Goal: Use online tool/utility: Utilize a website feature to perform a specific function

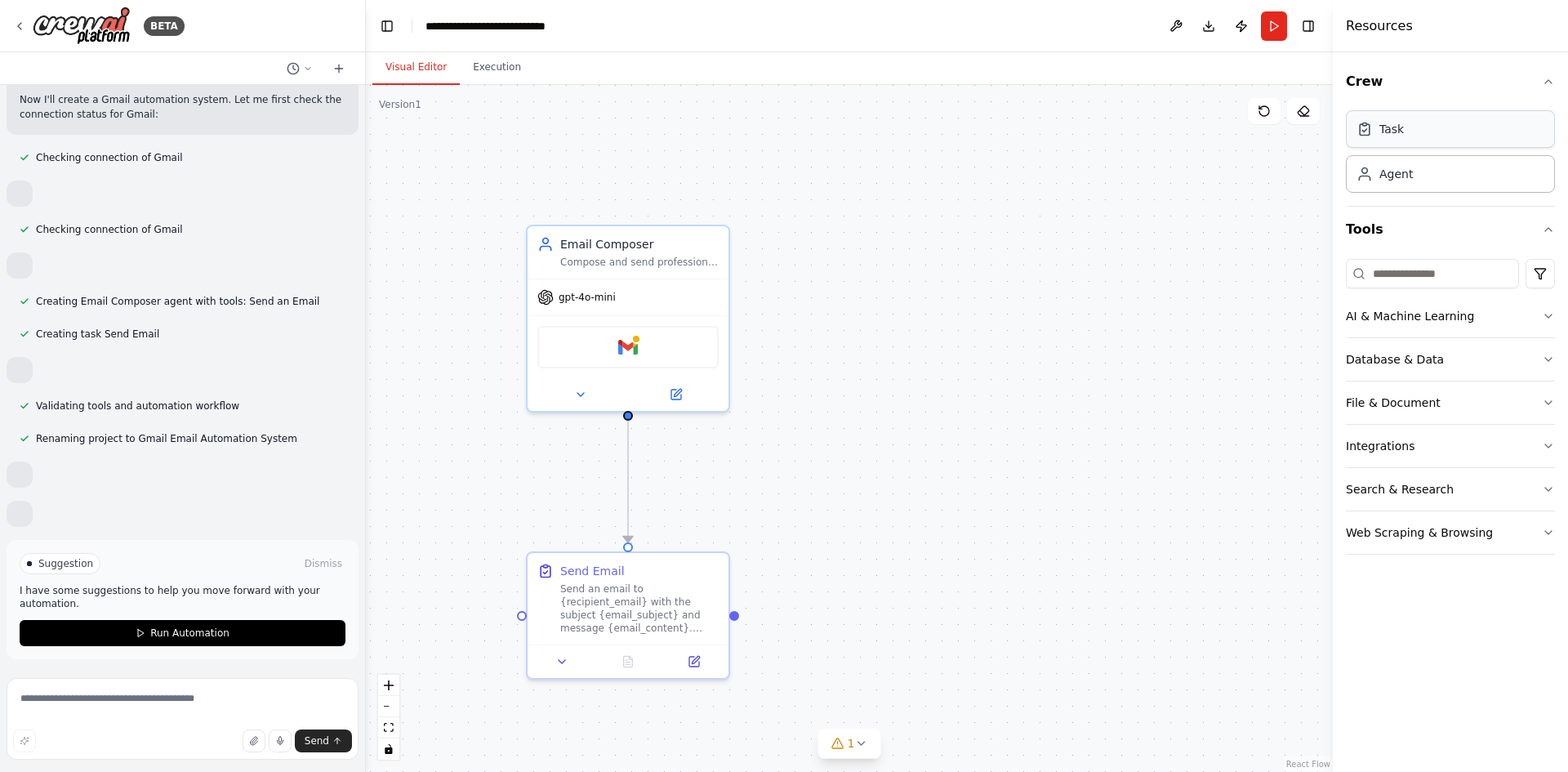
click at [1422, 126] on div "Task" at bounding box center [1451, 129] width 209 height 38
click at [1410, 177] on div "Agent" at bounding box center [1396, 172] width 34 height 16
click at [1461, 278] on input at bounding box center [1433, 273] width 173 height 29
click at [1428, 380] on div "Integrate with you Gmail" at bounding box center [1440, 378] width 122 height 13
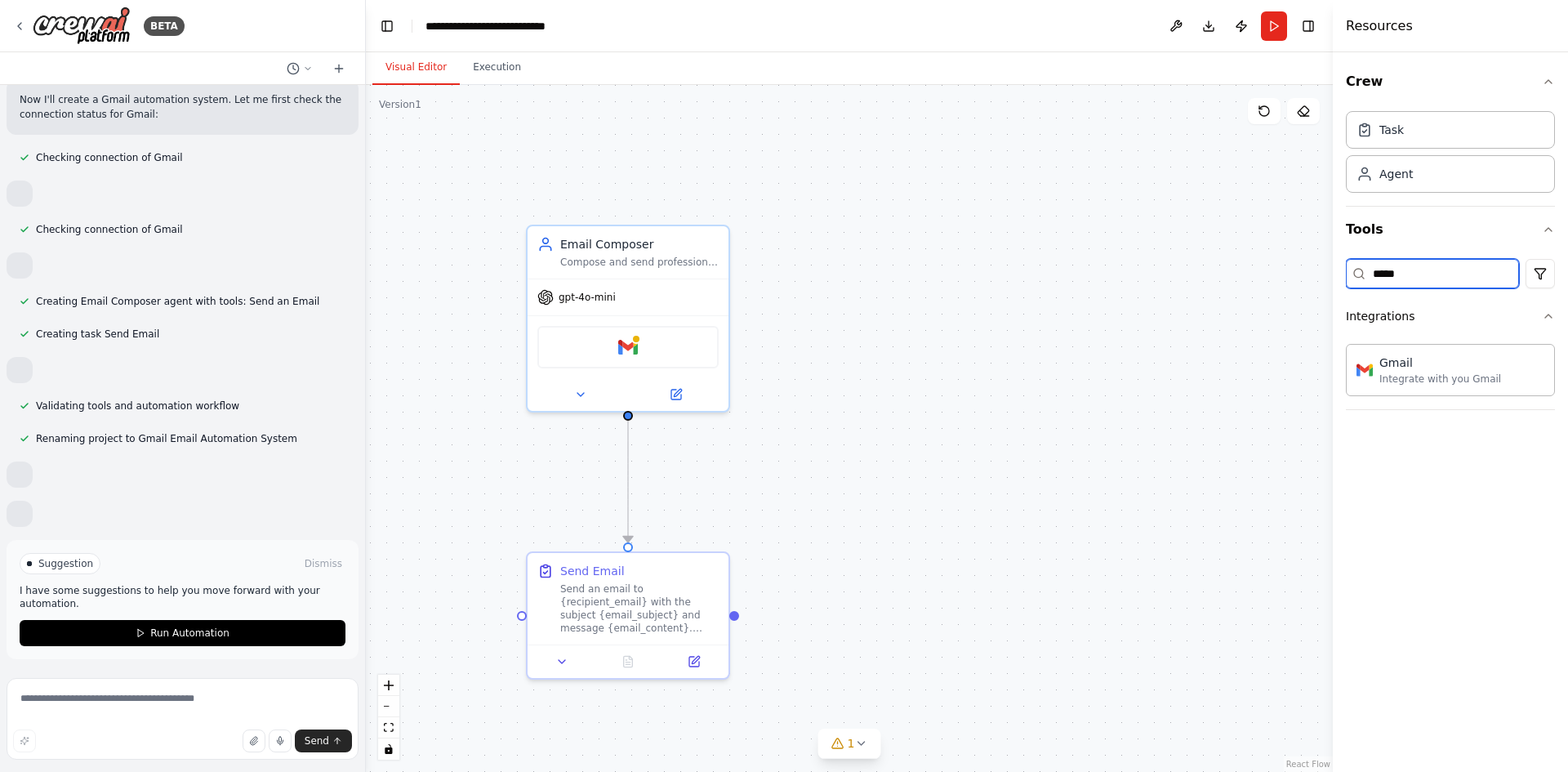
drag, startPoint x: 1427, startPoint y: 269, endPoint x: 1311, endPoint y: 283, distance: 116.8
click at [1311, 283] on div "**********" at bounding box center [784, 386] width 1568 height 772
type input "*****"
click at [1398, 378] on div "Send notifications to Slack" at bounding box center [1444, 378] width 130 height 13
drag, startPoint x: 1362, startPoint y: 278, endPoint x: 1231, endPoint y: 282, distance: 131.1
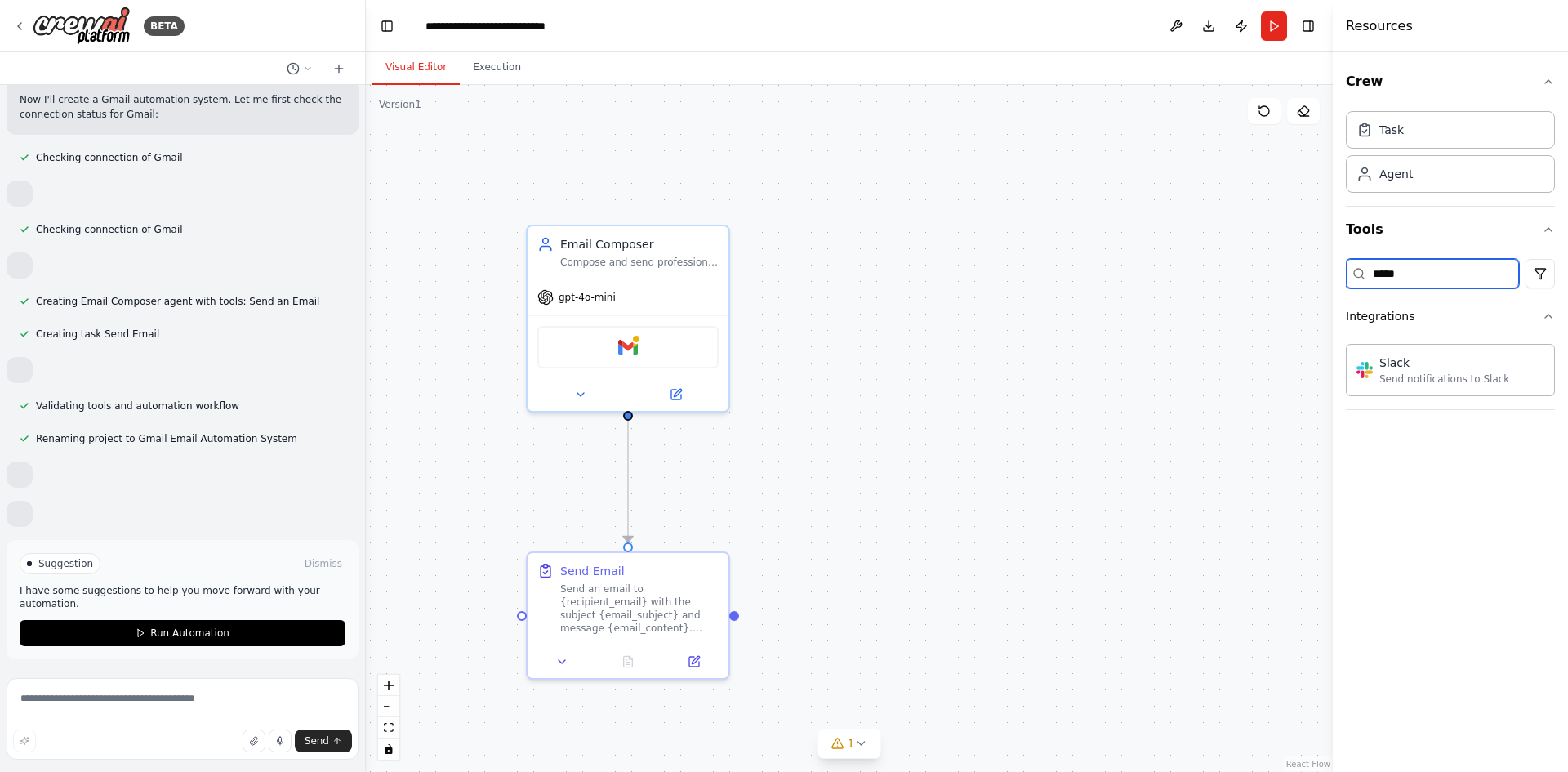
click at [1231, 282] on div "**********" at bounding box center [784, 386] width 1568 height 772
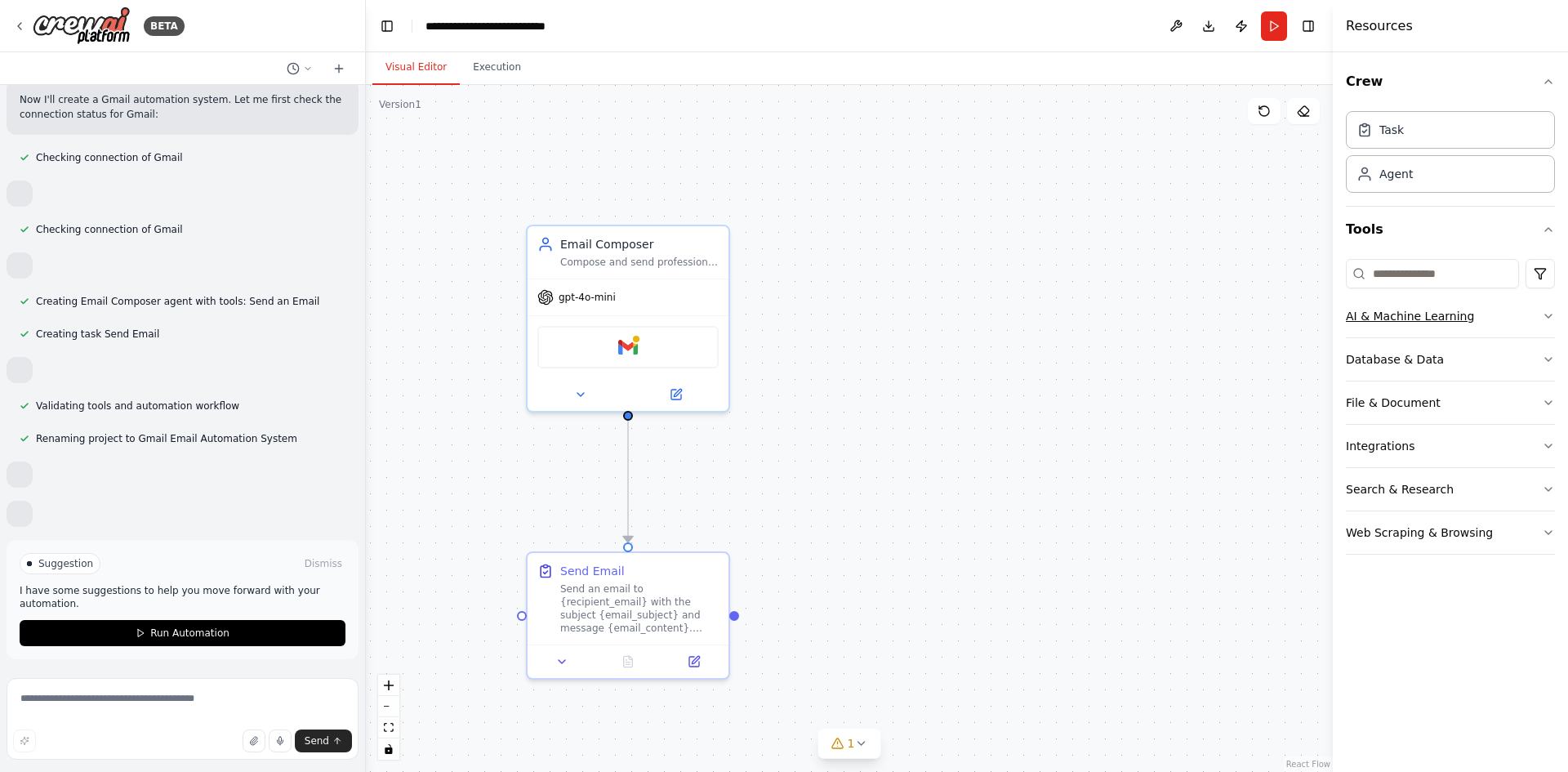
click at [1537, 317] on button "AI & Machine Learning" at bounding box center [1451, 316] width 209 height 42
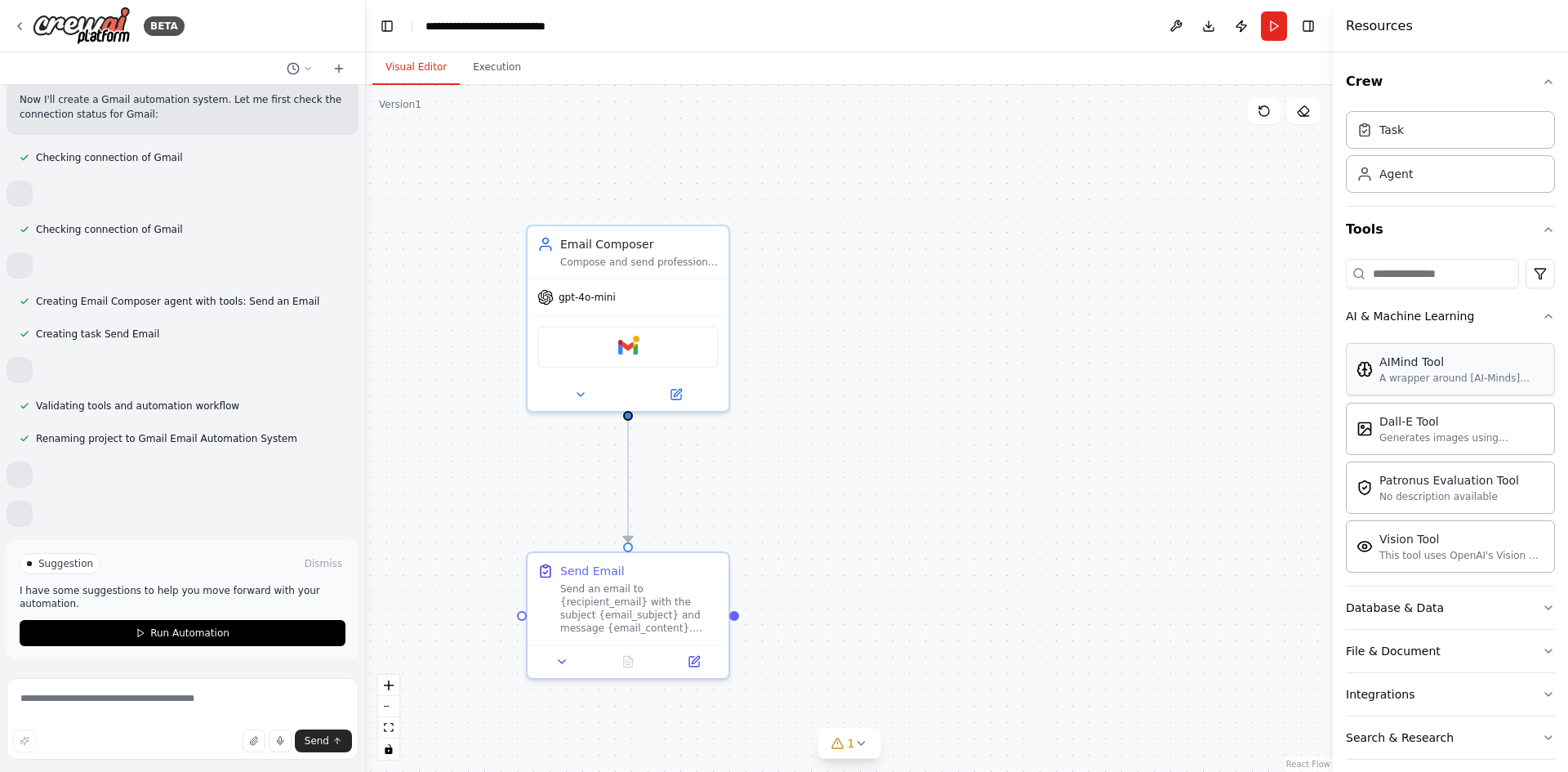
click at [1493, 365] on div "AIMind Tool" at bounding box center [1461, 361] width 165 height 16
click at [1455, 361] on div "AIMind Tool" at bounding box center [1461, 361] width 165 height 16
click at [1450, 419] on div "Dall-E Tool" at bounding box center [1461, 420] width 165 height 16
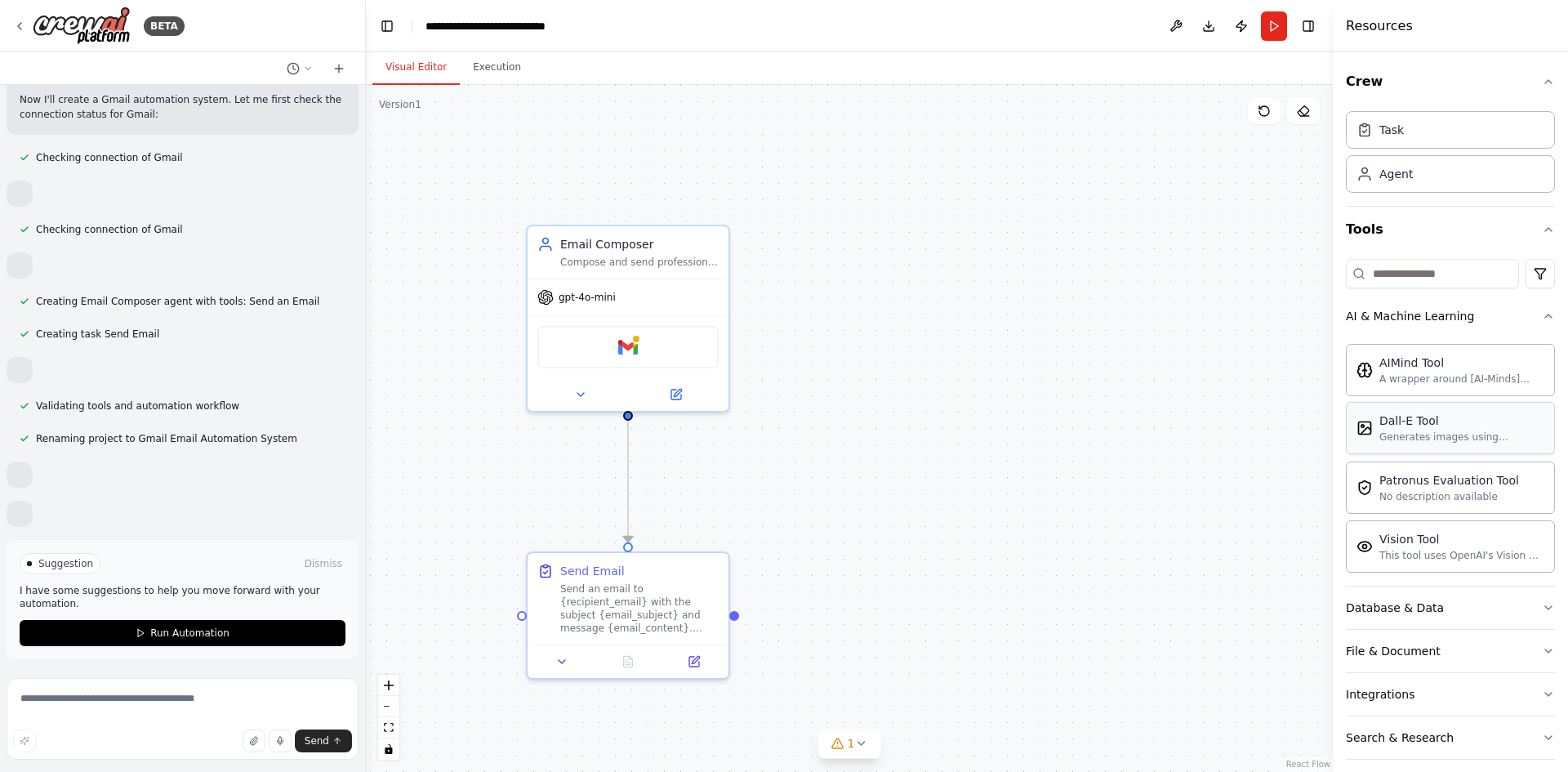
click at [1450, 419] on div "Dall-E Tool" at bounding box center [1461, 420] width 165 height 16
click at [1440, 509] on div "Patronus Evaluation Tool No description available" at bounding box center [1451, 486] width 209 height 52
click at [1439, 509] on div "Patronus Evaluation Tool No description available" at bounding box center [1451, 486] width 209 height 52
click at [1451, 541] on div "Vision Tool" at bounding box center [1461, 537] width 165 height 16
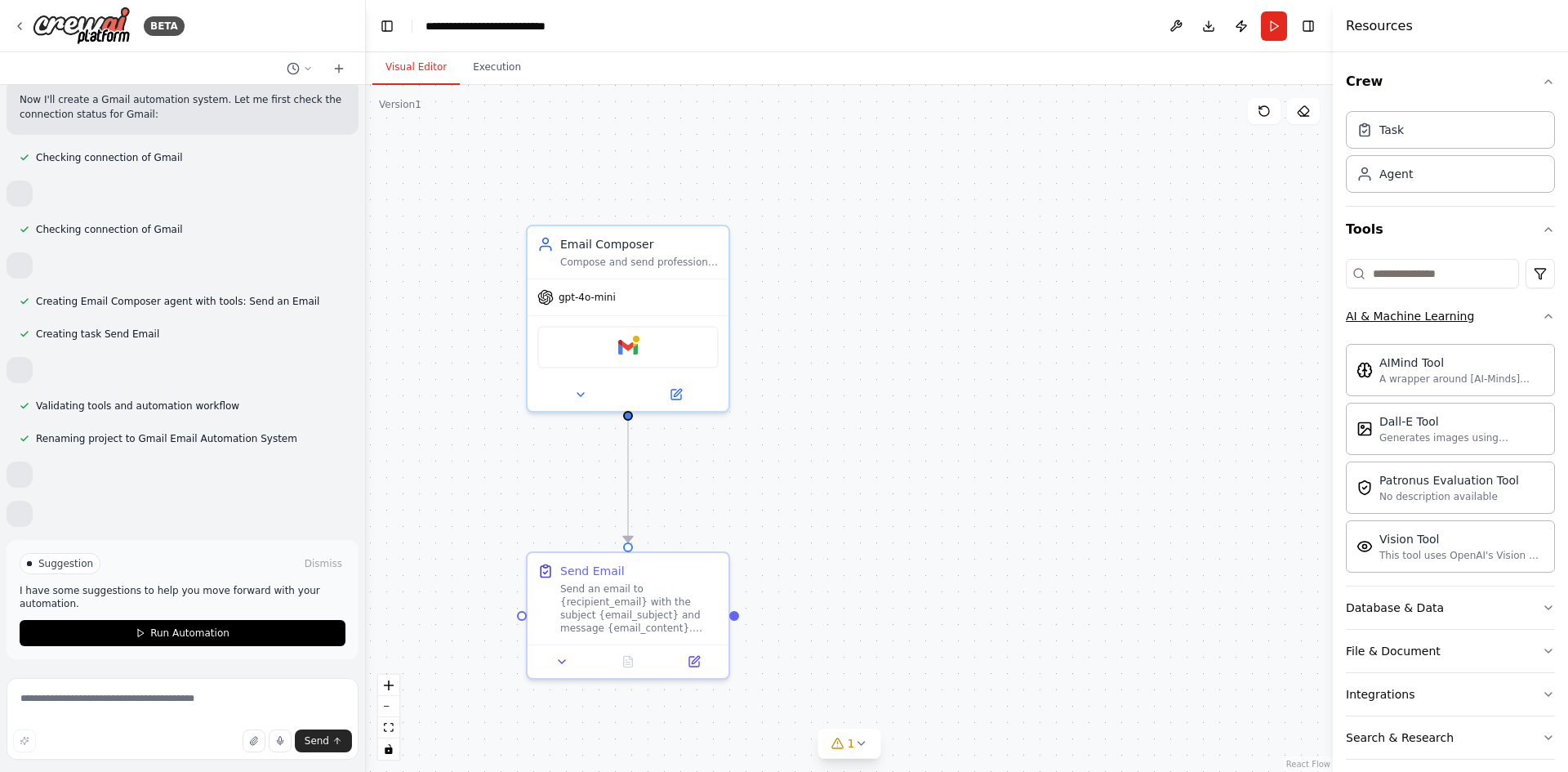
click at [1531, 333] on button "AI & Machine Learning" at bounding box center [1451, 316] width 209 height 42
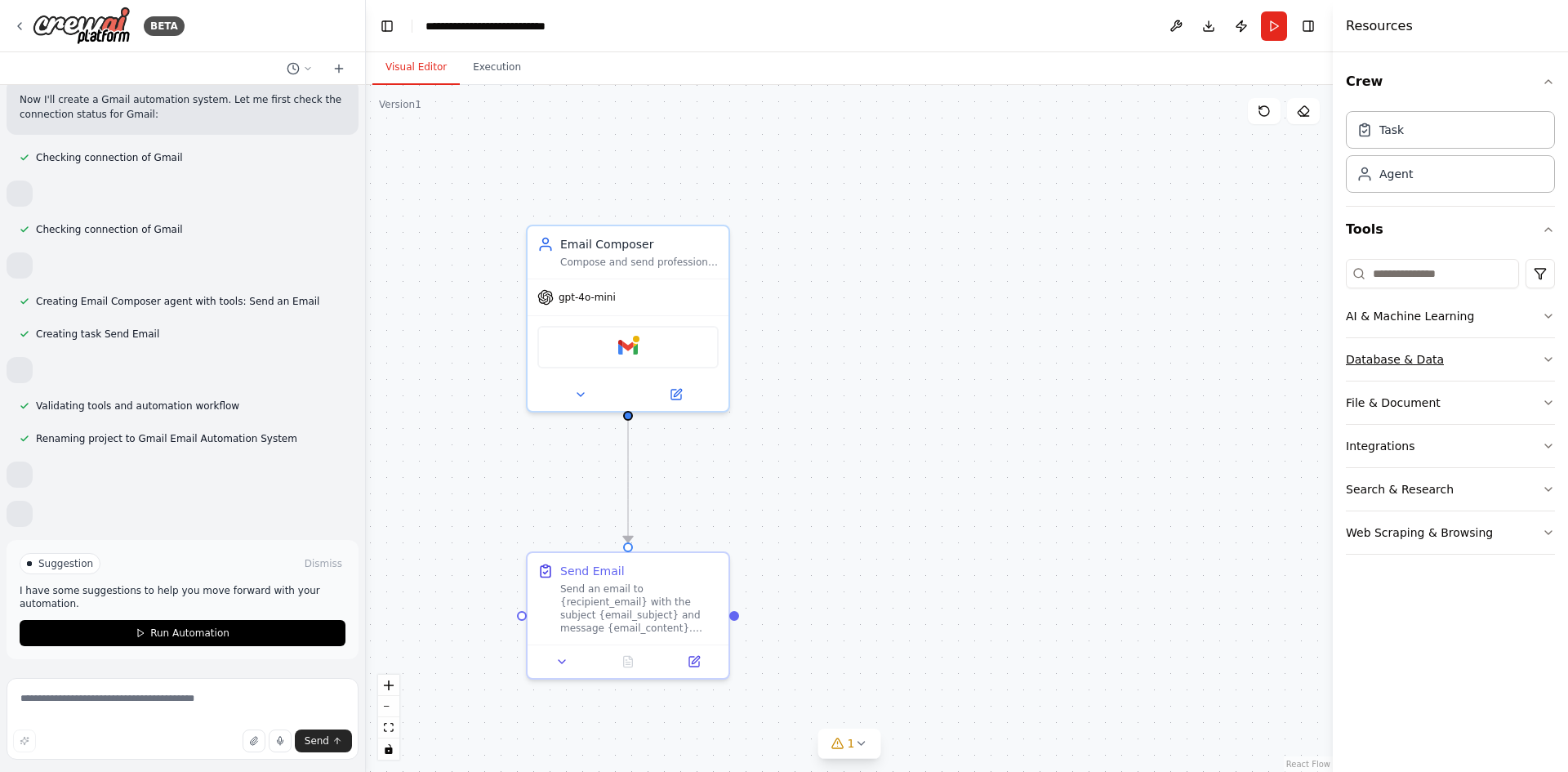
click at [1513, 366] on button "Database & Data" at bounding box center [1451, 359] width 209 height 42
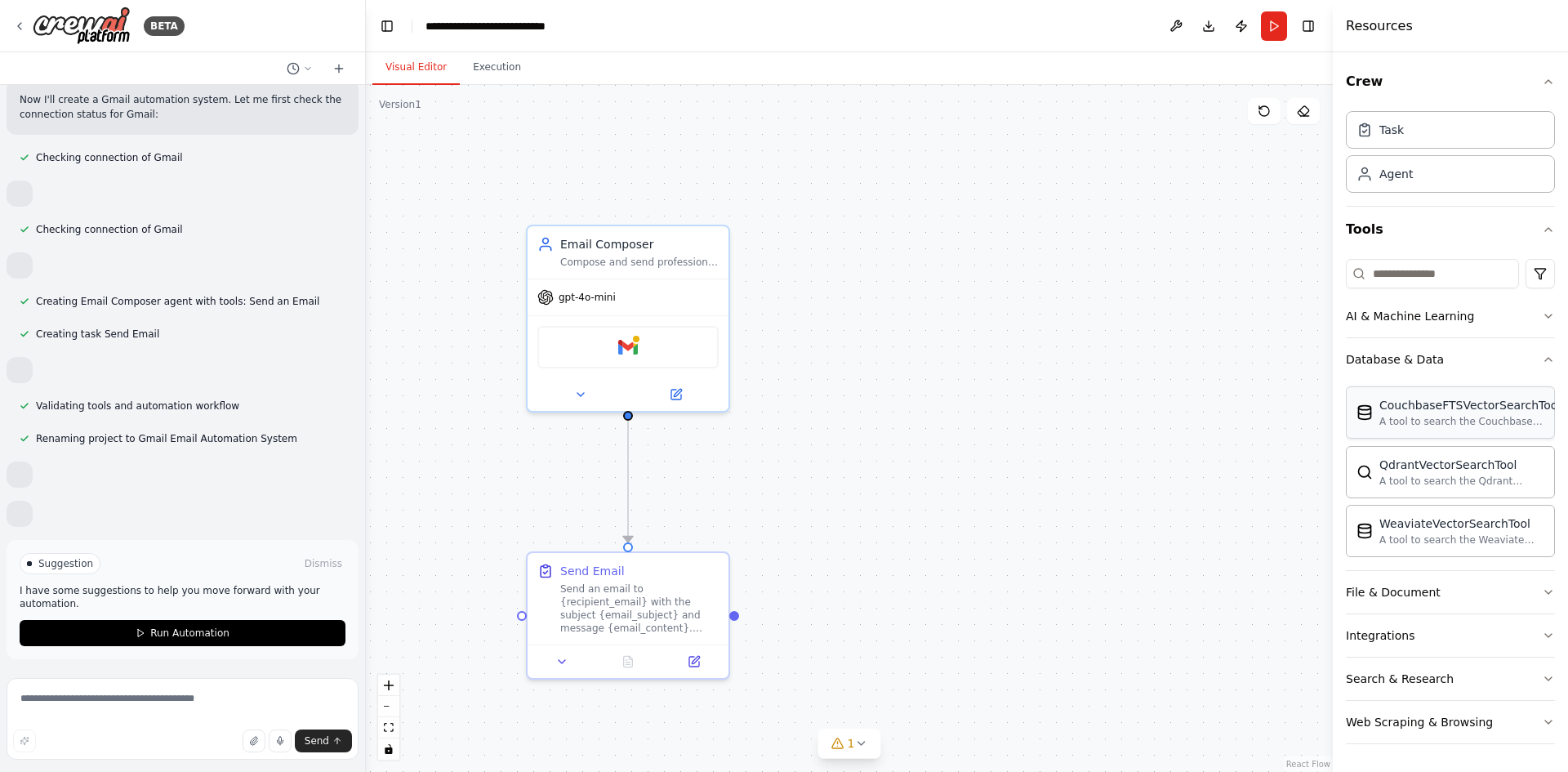
click at [1448, 419] on div "A tool to search the Couchbase database for relevant information on internal do…" at bounding box center [1470, 421] width 181 height 13
click at [1439, 491] on div "QdrantVectorSearchTool A tool to search the Qdrant database for relevant inform…" at bounding box center [1451, 470] width 209 height 52
click at [1445, 510] on div "WeaviateVectorSearchTool A tool to search the Weaviate database for relevant in…" at bounding box center [1451, 530] width 209 height 52
click at [1444, 507] on div "WeaviateVectorSearchTool A tool to search the Weaviate database for relevant in…" at bounding box center [1451, 530] width 209 height 52
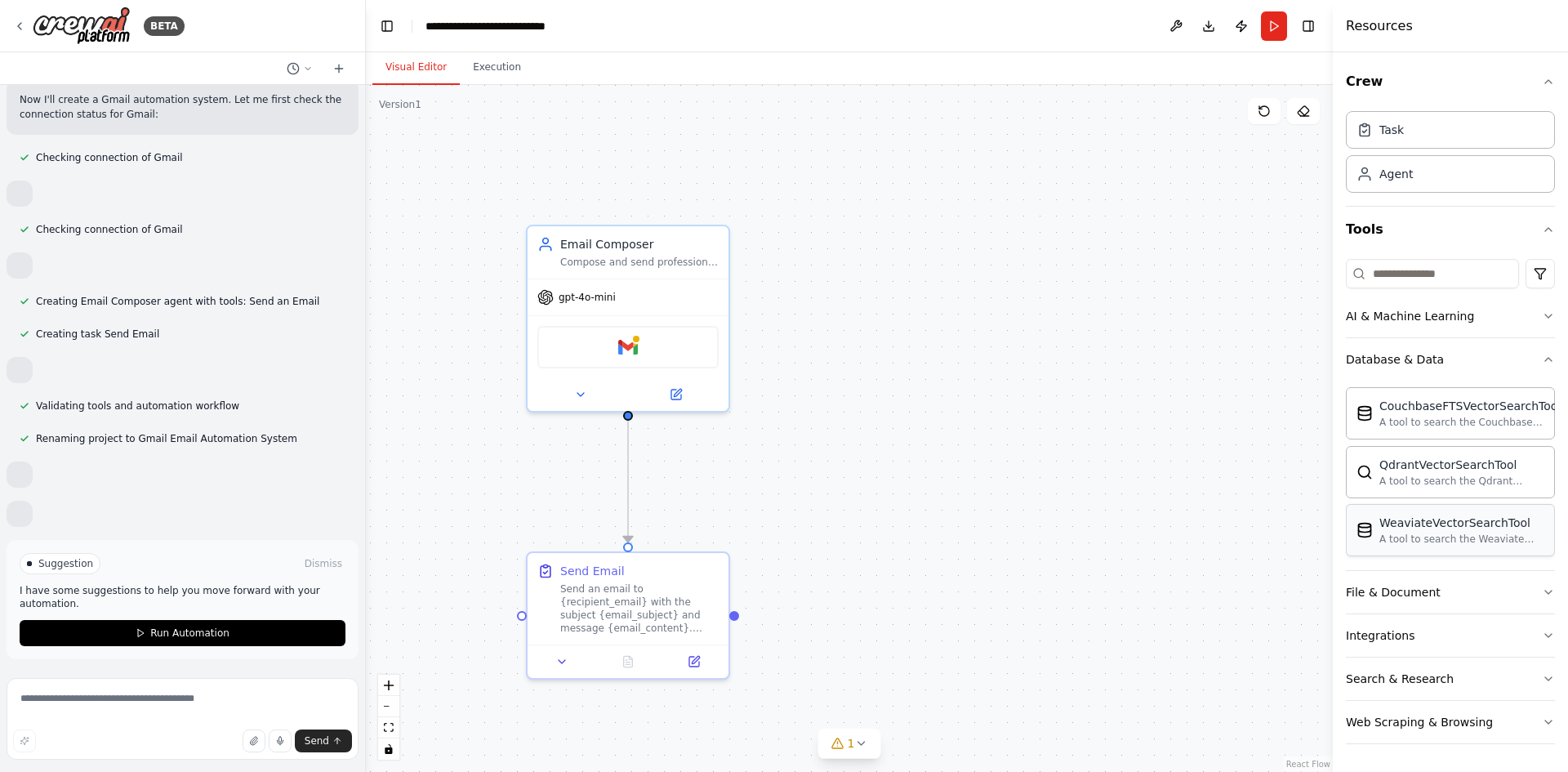
click at [1429, 536] on div "A tool to search the Weaviate database for relevant information on internal doc…" at bounding box center [1461, 539] width 165 height 13
click at [1429, 492] on div "QdrantVectorSearchTool A tool to search the Qdrant database for relevant inform…" at bounding box center [1451, 470] width 209 height 52
click at [1429, 429] on div "CouchbaseFTSVectorSearchTool A tool to search the Couchbase database for releva…" at bounding box center [1451, 412] width 209 height 52
click at [1538, 357] on button "Database & Data" at bounding box center [1451, 359] width 209 height 42
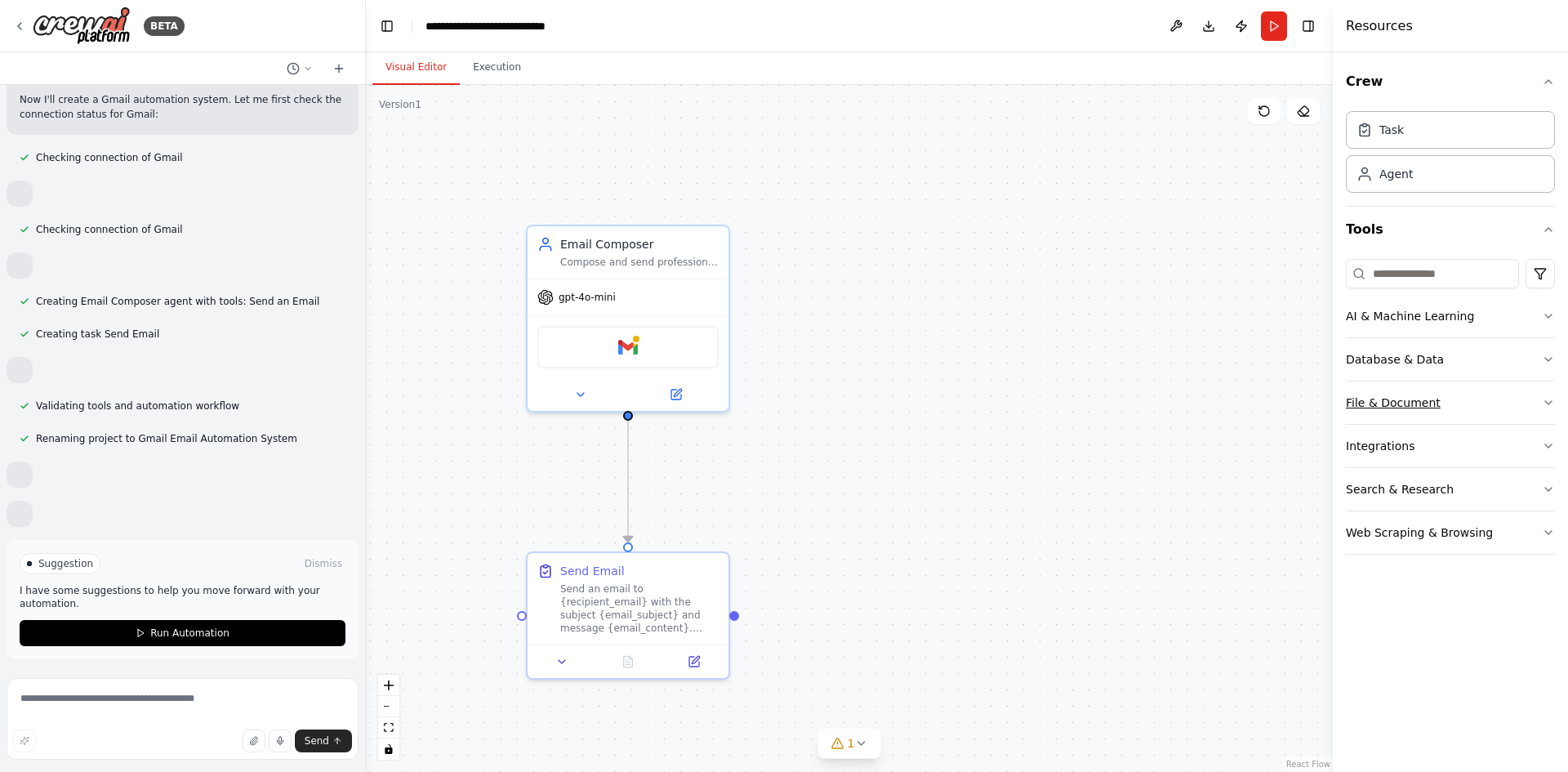
click at [1538, 398] on button "File & Document" at bounding box center [1451, 402] width 209 height 42
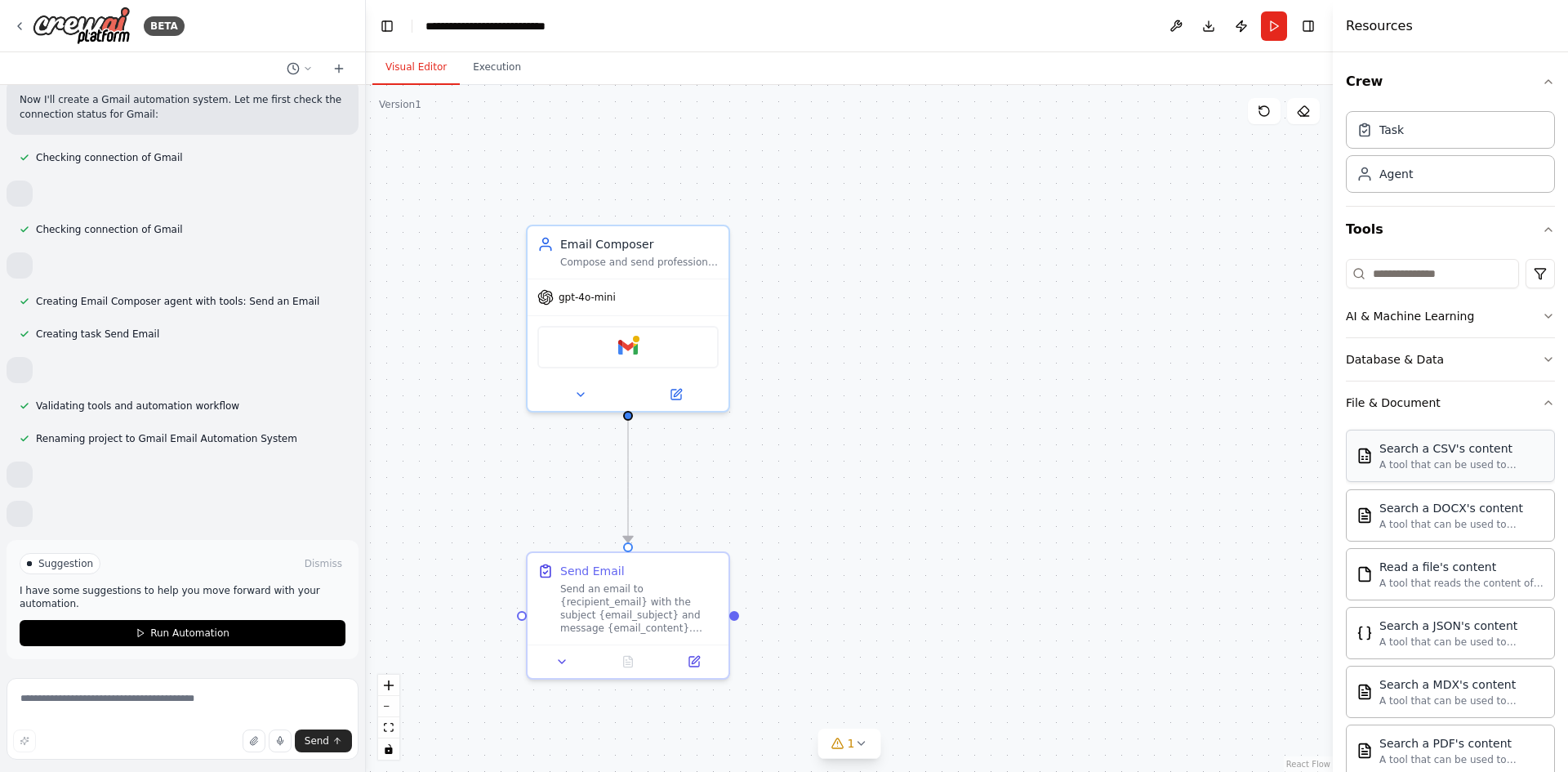
click at [1461, 480] on div "Search a CSV's content A tool that can be used to semantic search a query from …" at bounding box center [1451, 455] width 209 height 52
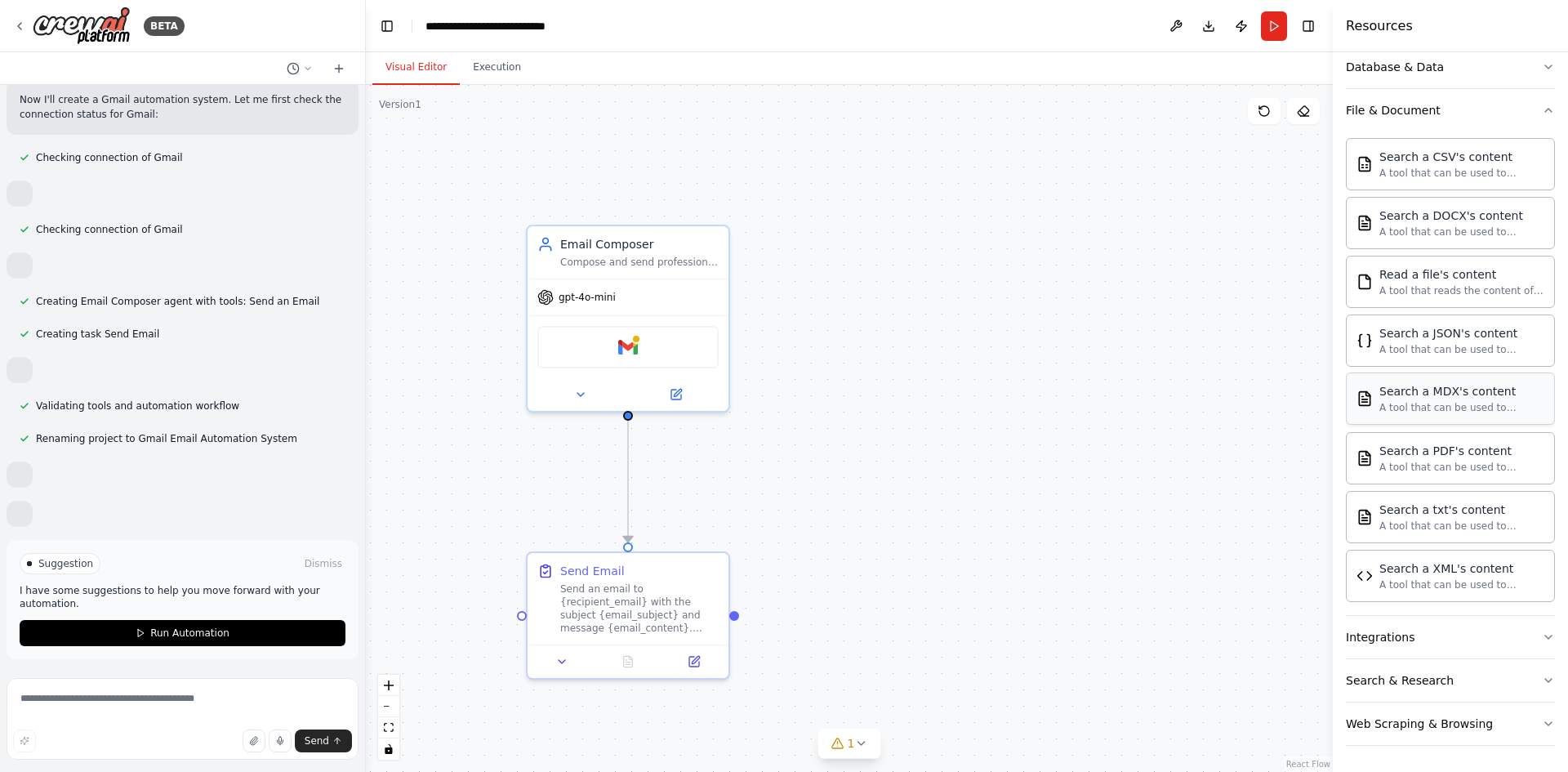
click at [1462, 376] on div "Search a MDX's content A tool that can be used to semantic search a query from …" at bounding box center [1451, 398] width 209 height 52
click at [1462, 408] on div "A tool that can be used to semantic search a query from a MDX's content." at bounding box center [1461, 407] width 165 height 13
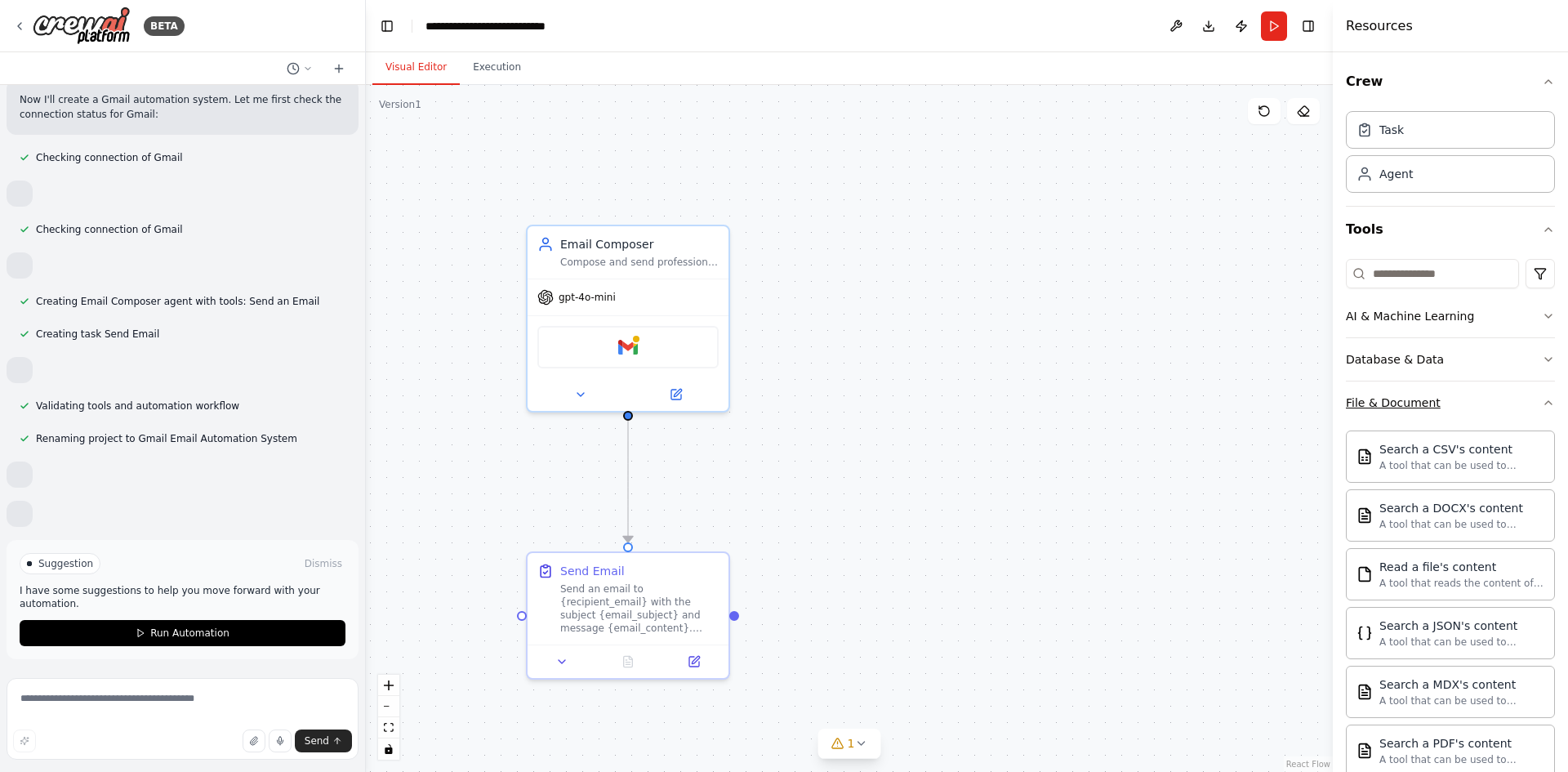
click at [1525, 391] on button "File & Document" at bounding box center [1451, 402] width 209 height 42
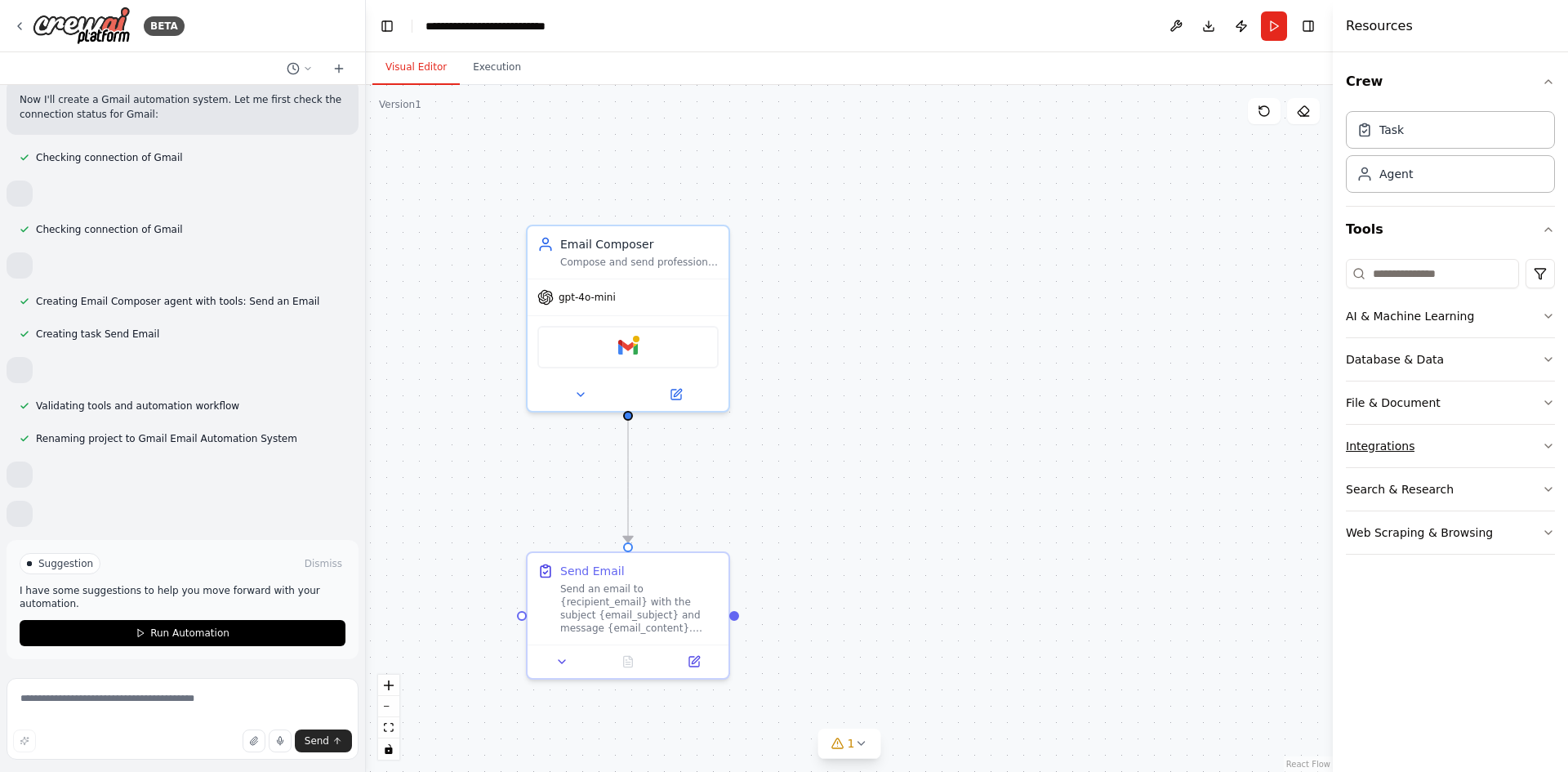
click at [1513, 435] on button "Integrations" at bounding box center [1451, 446] width 209 height 42
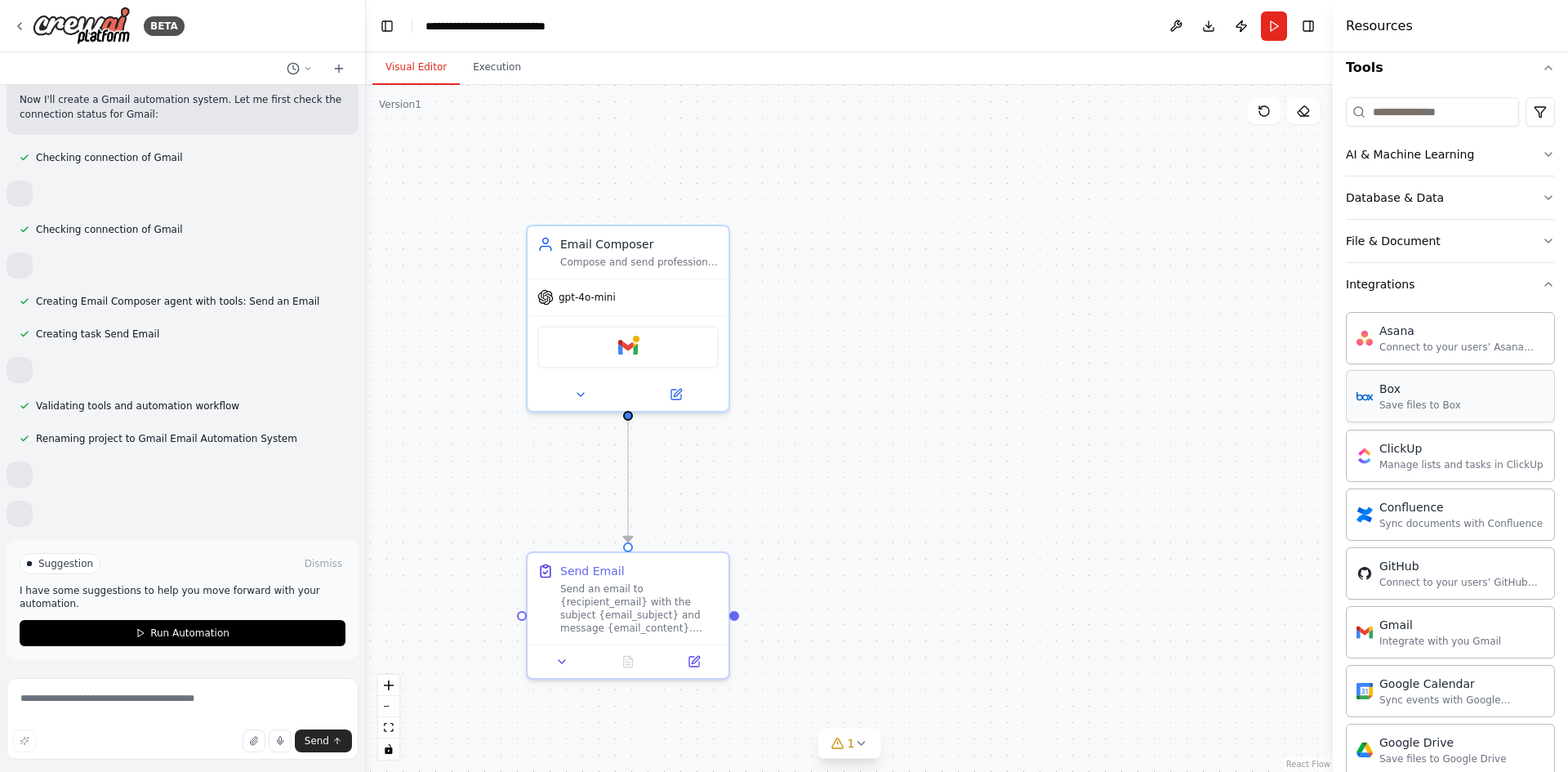
scroll to position [163, 0]
click at [1430, 394] on div "Box" at bounding box center [1420, 386] width 82 height 16
click at [1455, 327] on div "Asana" at bounding box center [1461, 328] width 165 height 16
click at [1464, 383] on div "Box Save files to Box" at bounding box center [1451, 394] width 209 height 52
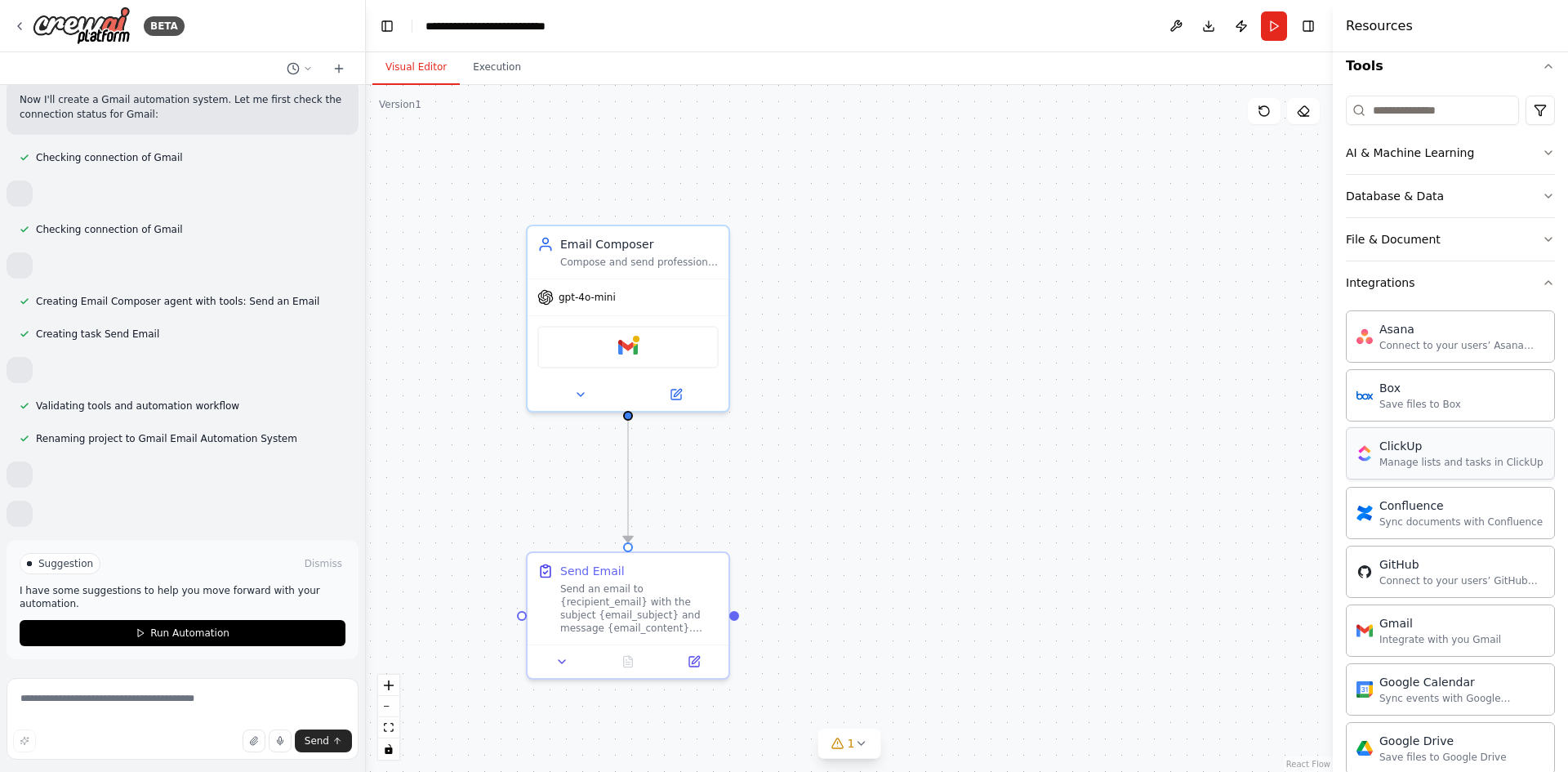
click at [1463, 435] on div "ClickUp Manage lists and tasks in ClickUp" at bounding box center [1451, 452] width 209 height 52
click at [1465, 468] on div "ClickUp Manage lists and tasks in ClickUp" at bounding box center [1451, 452] width 209 height 52
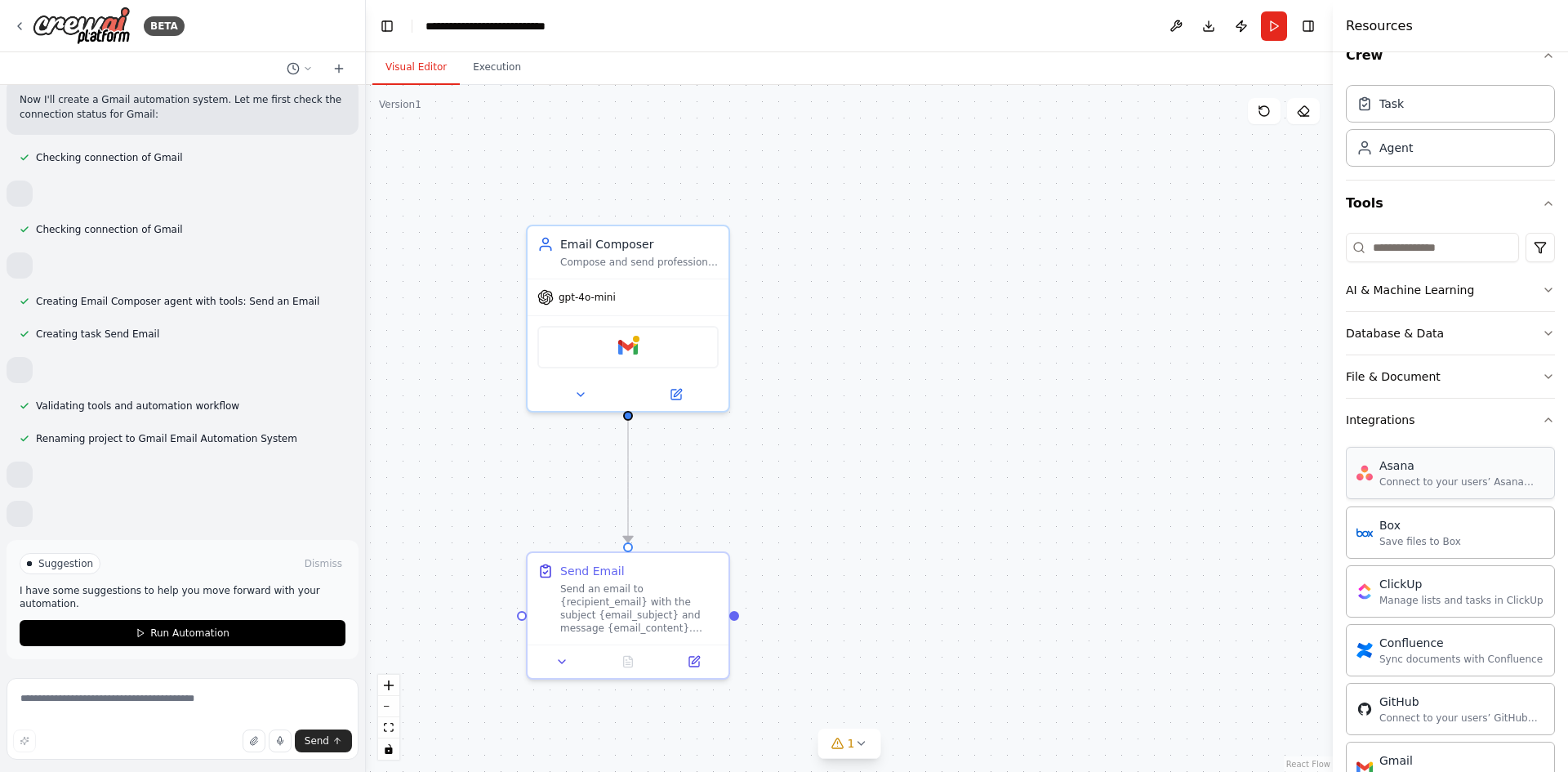
scroll to position [0, 0]
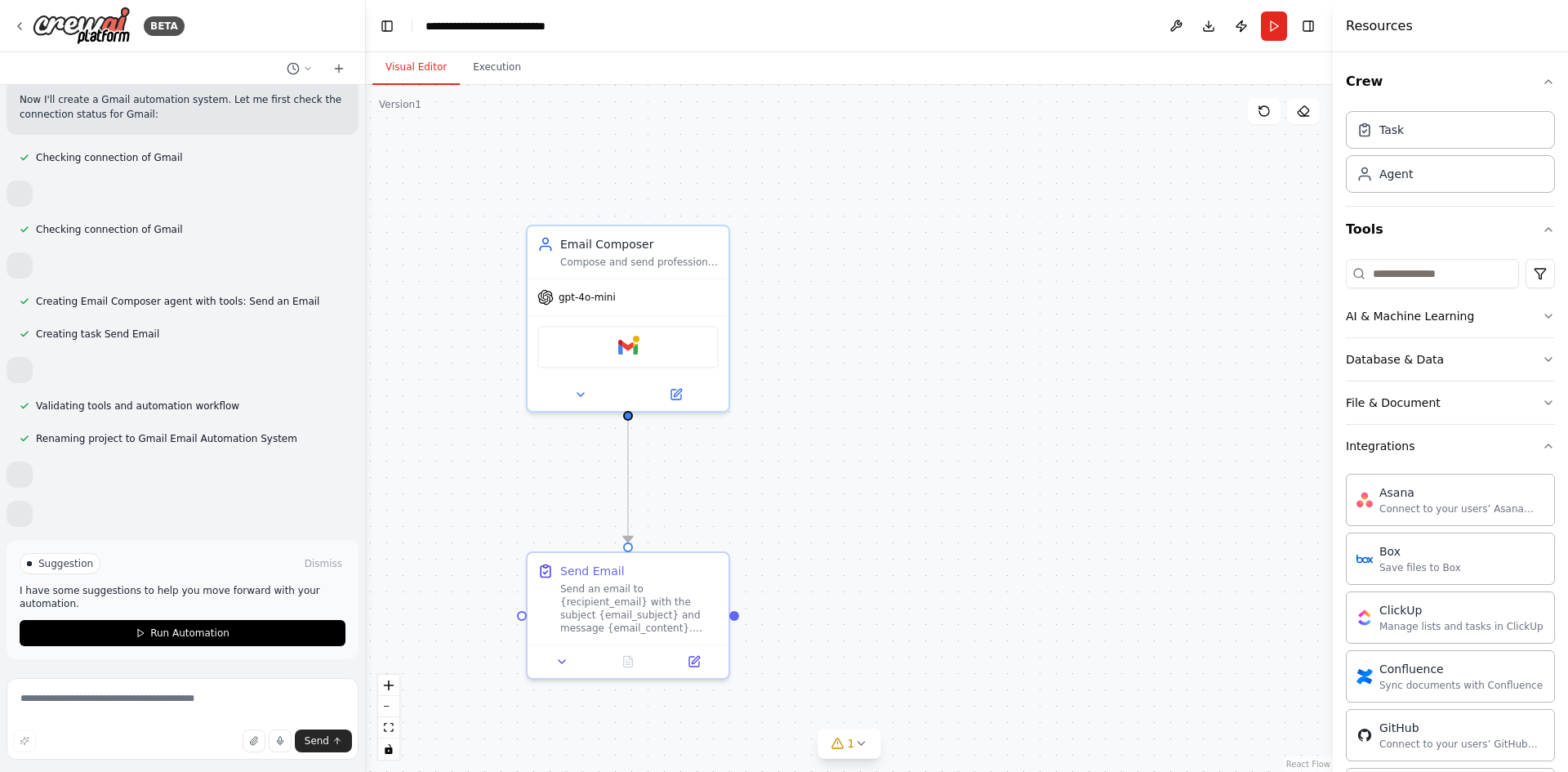
click at [1543, 448] on div "Crew Task Agent Tools AI & Machine Learning Database & Data File & Document Int…" at bounding box center [1451, 411] width 236 height 719
click at [1543, 448] on icon "button" at bounding box center [1549, 446] width 13 height 13
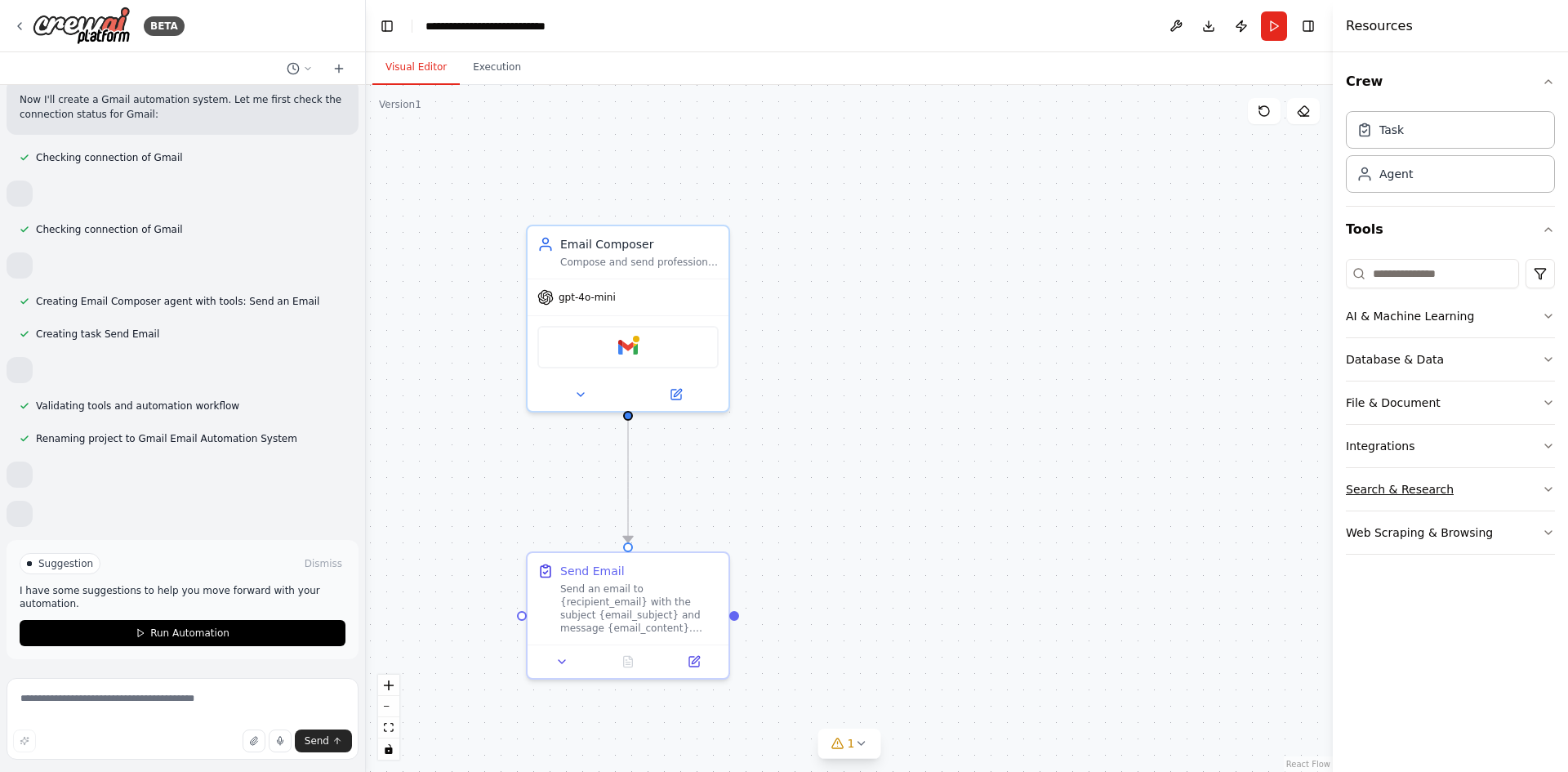
click at [1517, 487] on button "Search & Research" at bounding box center [1451, 488] width 209 height 42
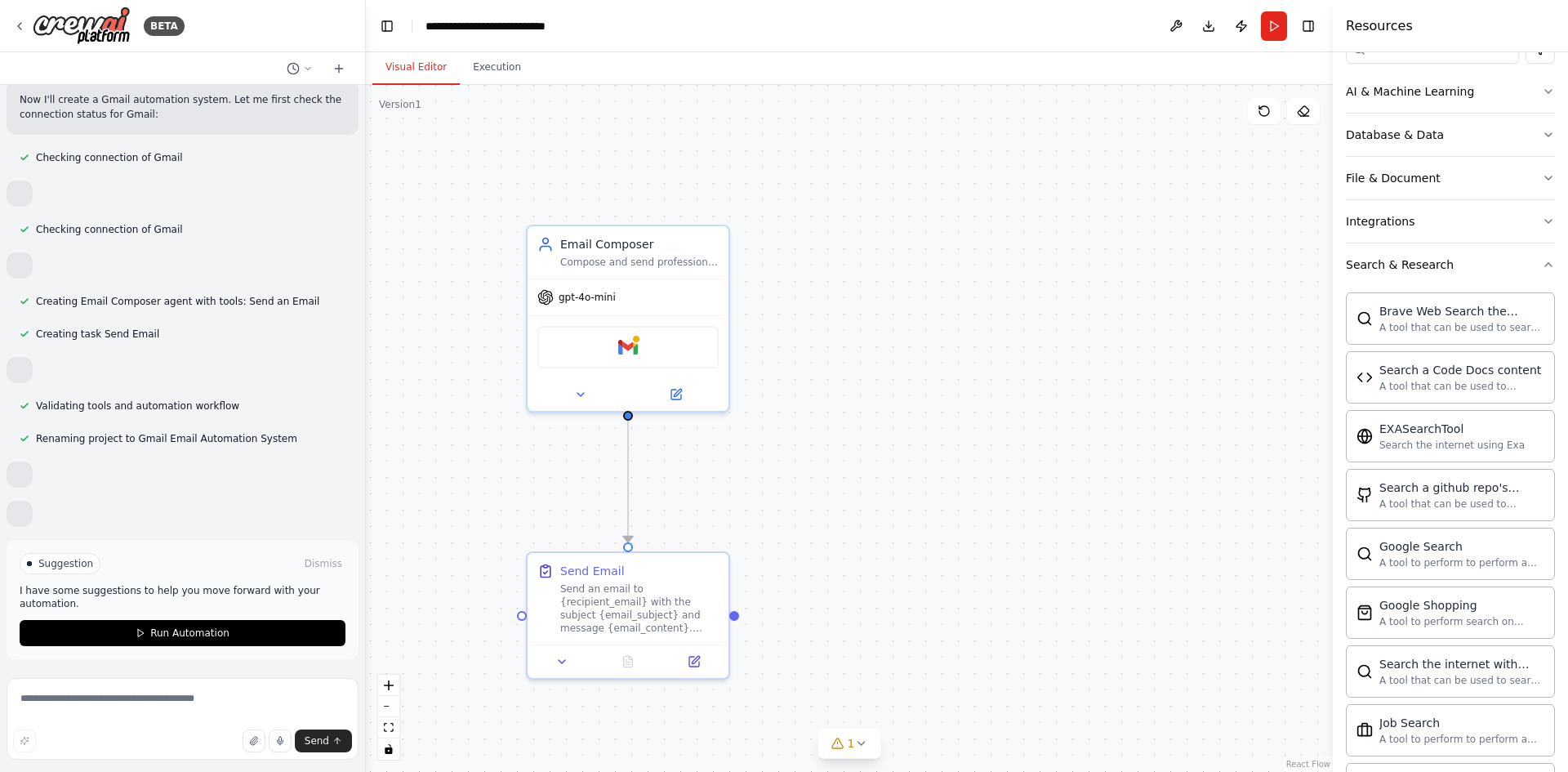
scroll to position [245, 0]
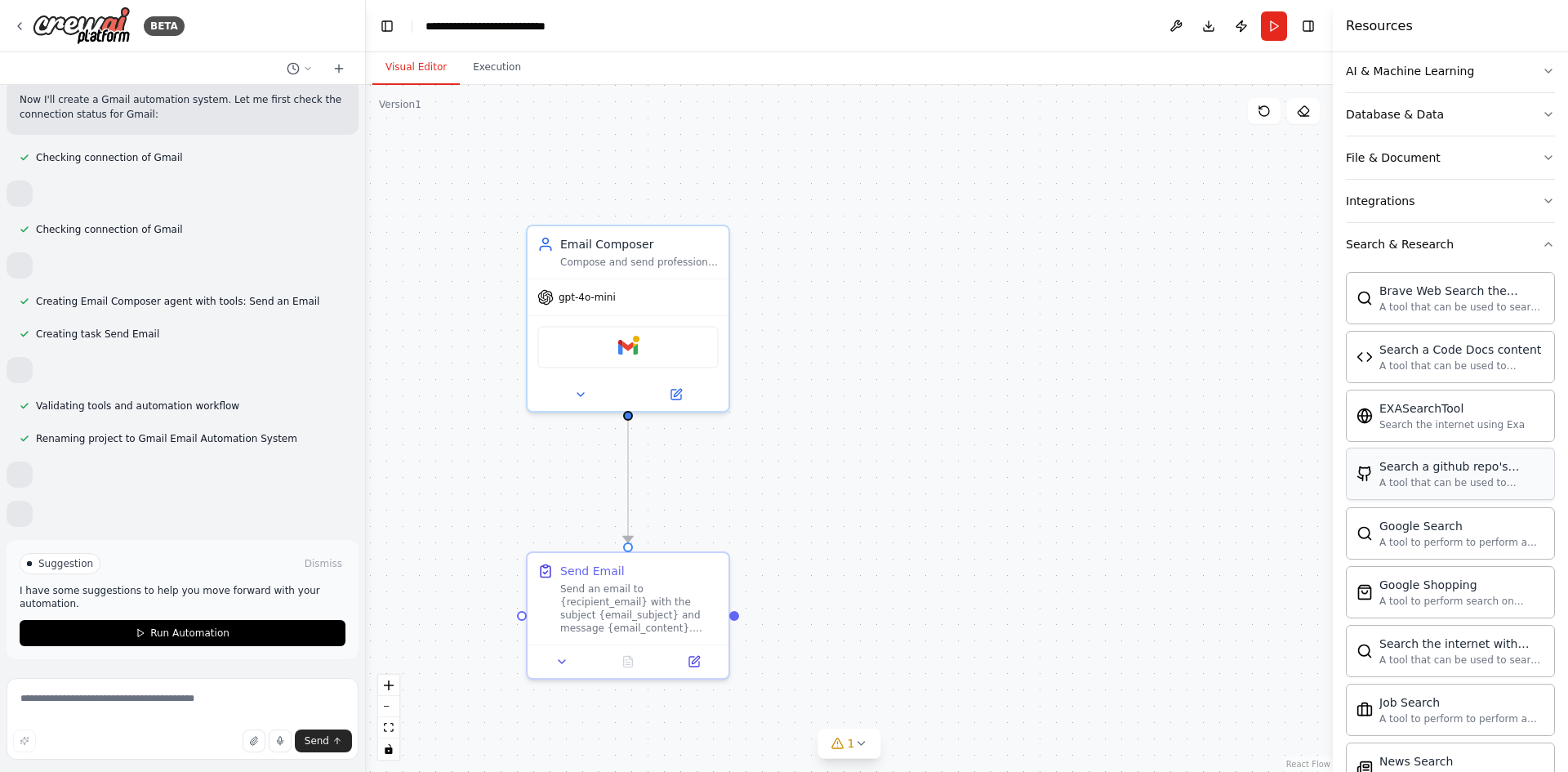
click at [1486, 495] on div "Search a github repo's content A tool that can be used to semantic search a que…" at bounding box center [1451, 473] width 209 height 52
click at [1467, 462] on div "Search a github repo's content" at bounding box center [1461, 466] width 165 height 16
click at [1460, 422] on div "Search the internet using Exa" at bounding box center [1452, 424] width 145 height 13
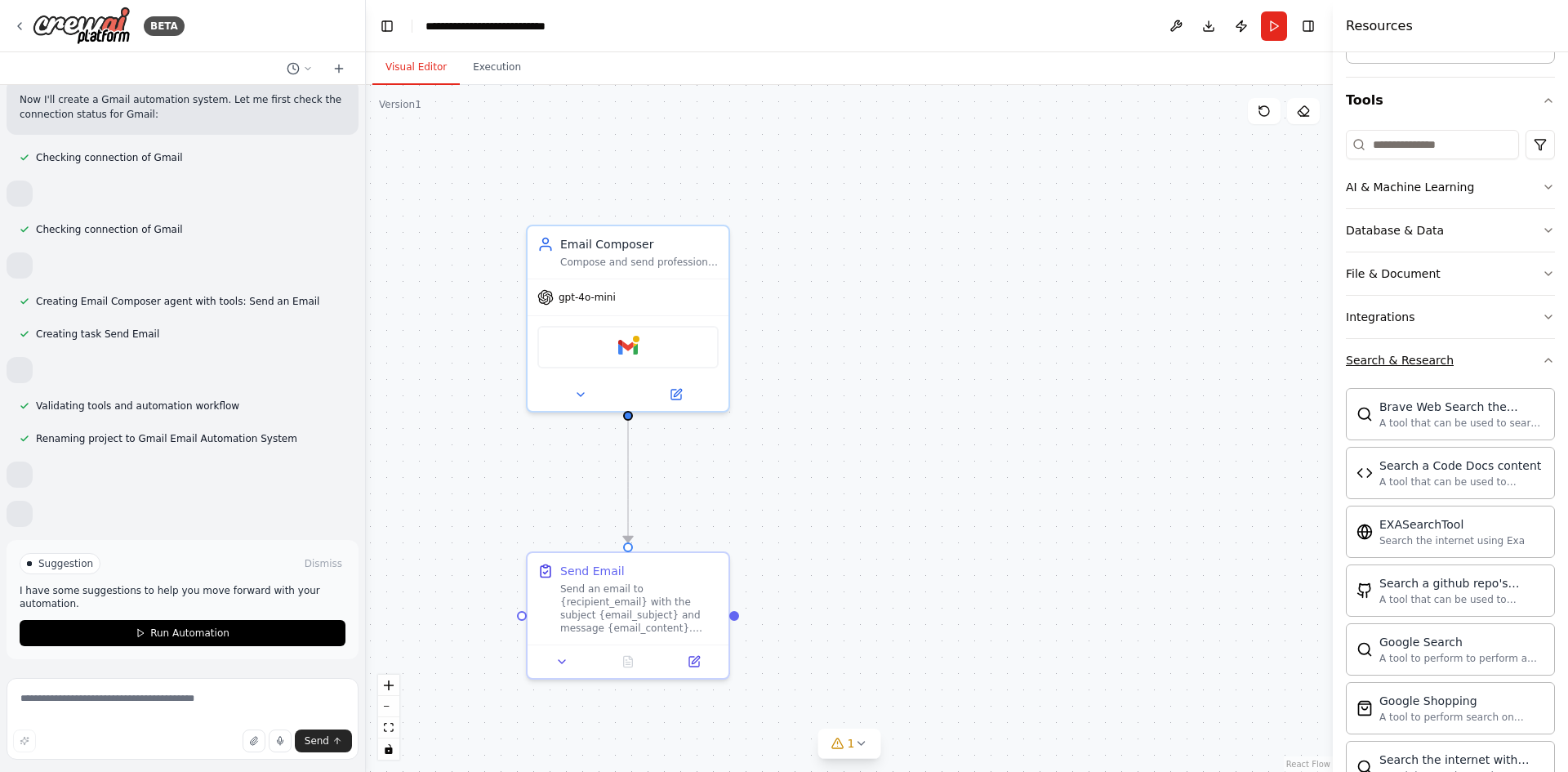
scroll to position [82, 0]
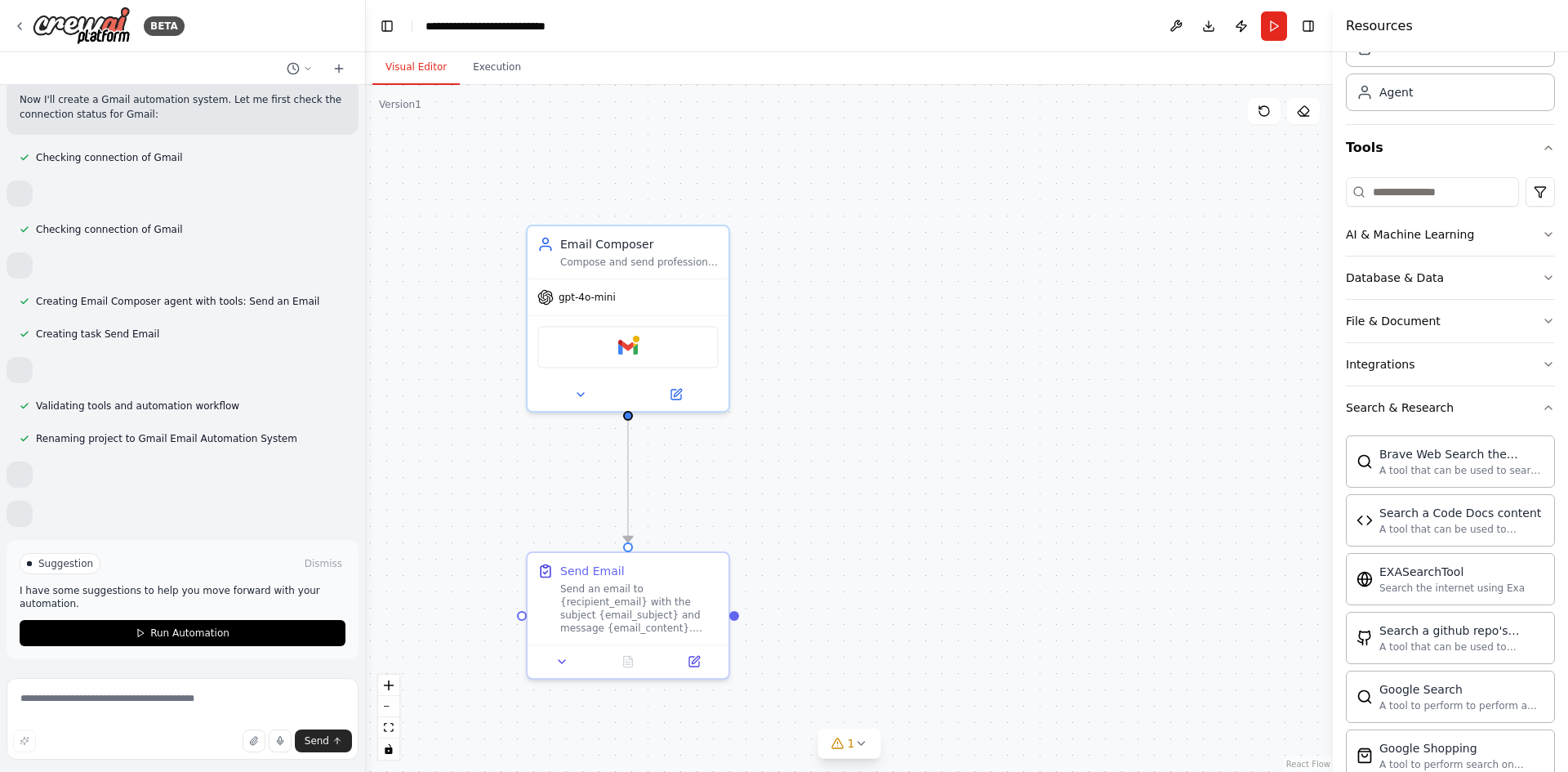
click at [1453, 508] on div "Search a Code Docs content" at bounding box center [1461, 512] width 165 height 16
click at [1451, 482] on div "Brave Web Search the internet A tool that can be used to search the internet wi…" at bounding box center [1451, 460] width 209 height 52
click at [1450, 481] on div "Brave Web Search the internet A tool that can be used to search the internet wi…" at bounding box center [1451, 460] width 209 height 52
click at [1483, 425] on button "Search & Research" at bounding box center [1451, 407] width 209 height 42
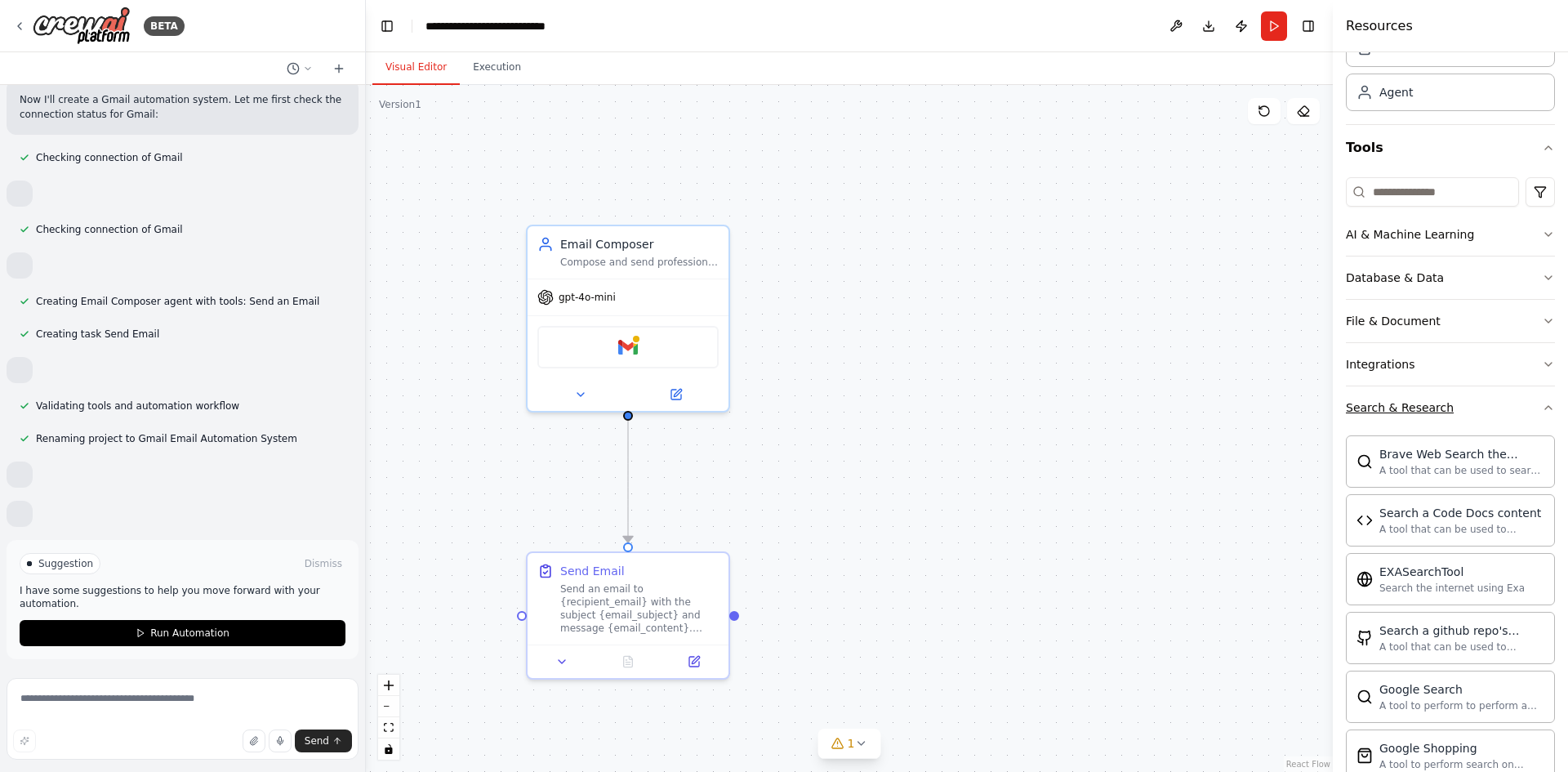
scroll to position [0, 0]
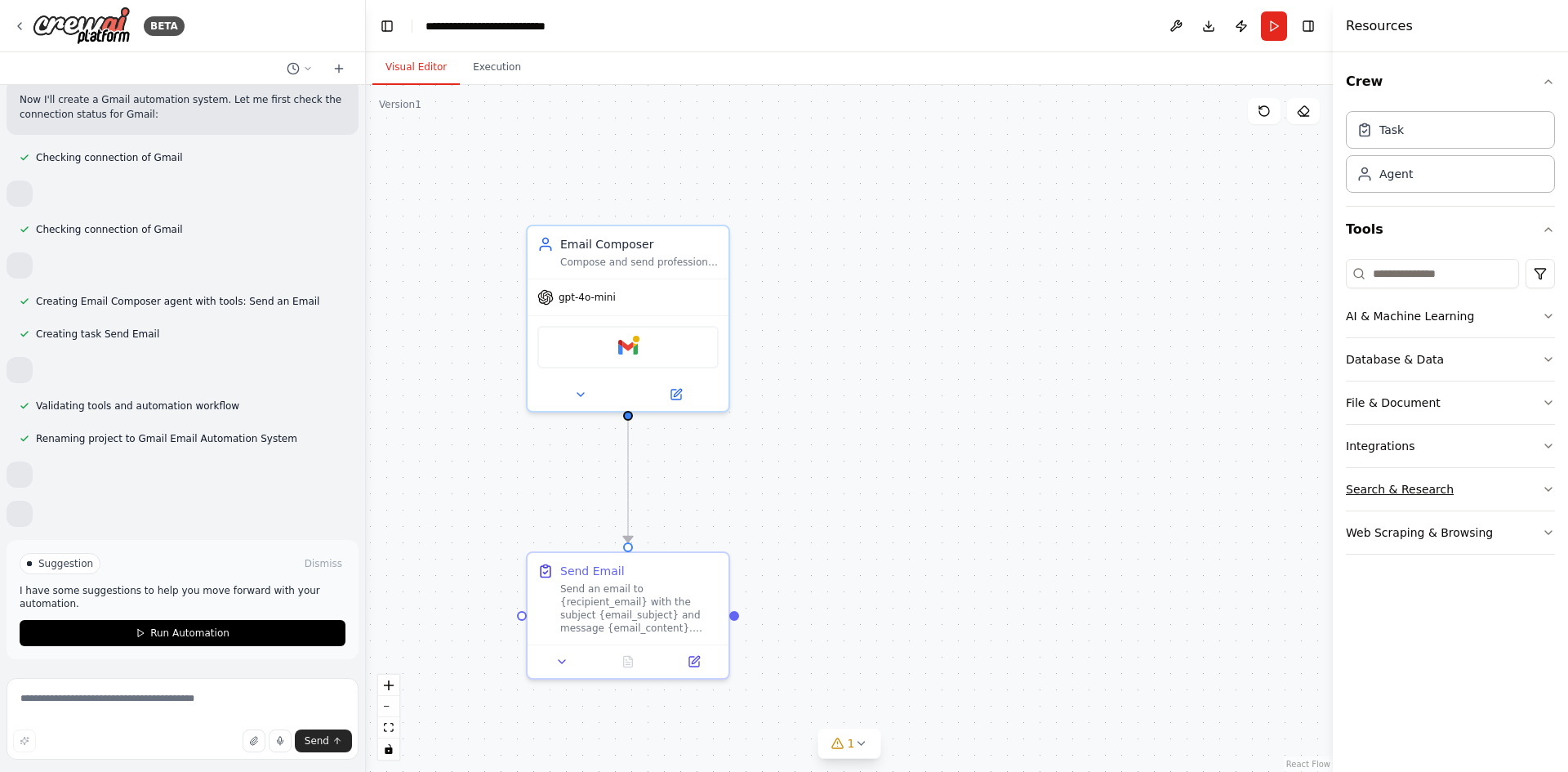
click at [1468, 497] on button "Search & Research" at bounding box center [1451, 488] width 209 height 42
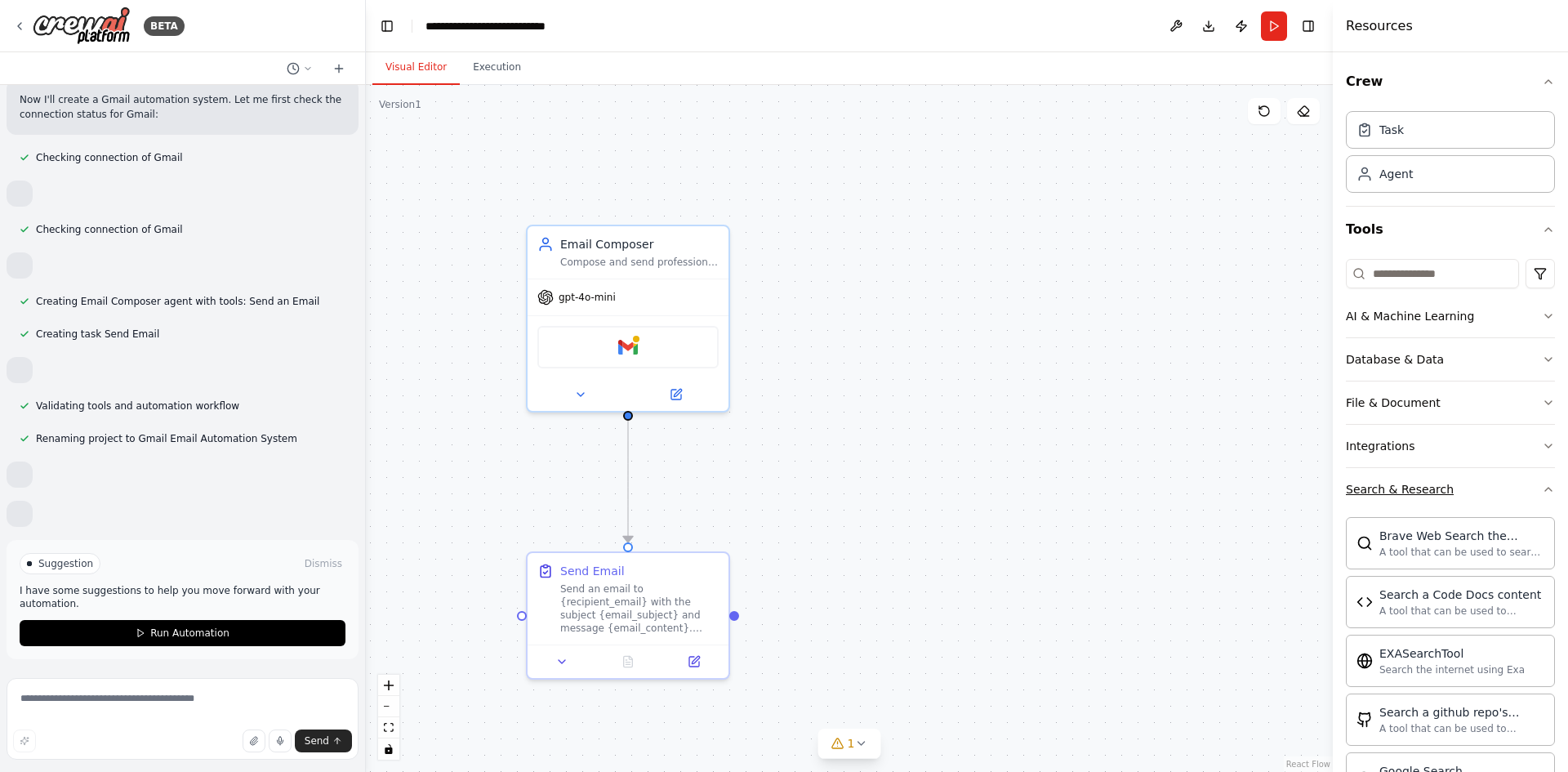
click at [1468, 497] on button "Search & Research" at bounding box center [1451, 488] width 209 height 42
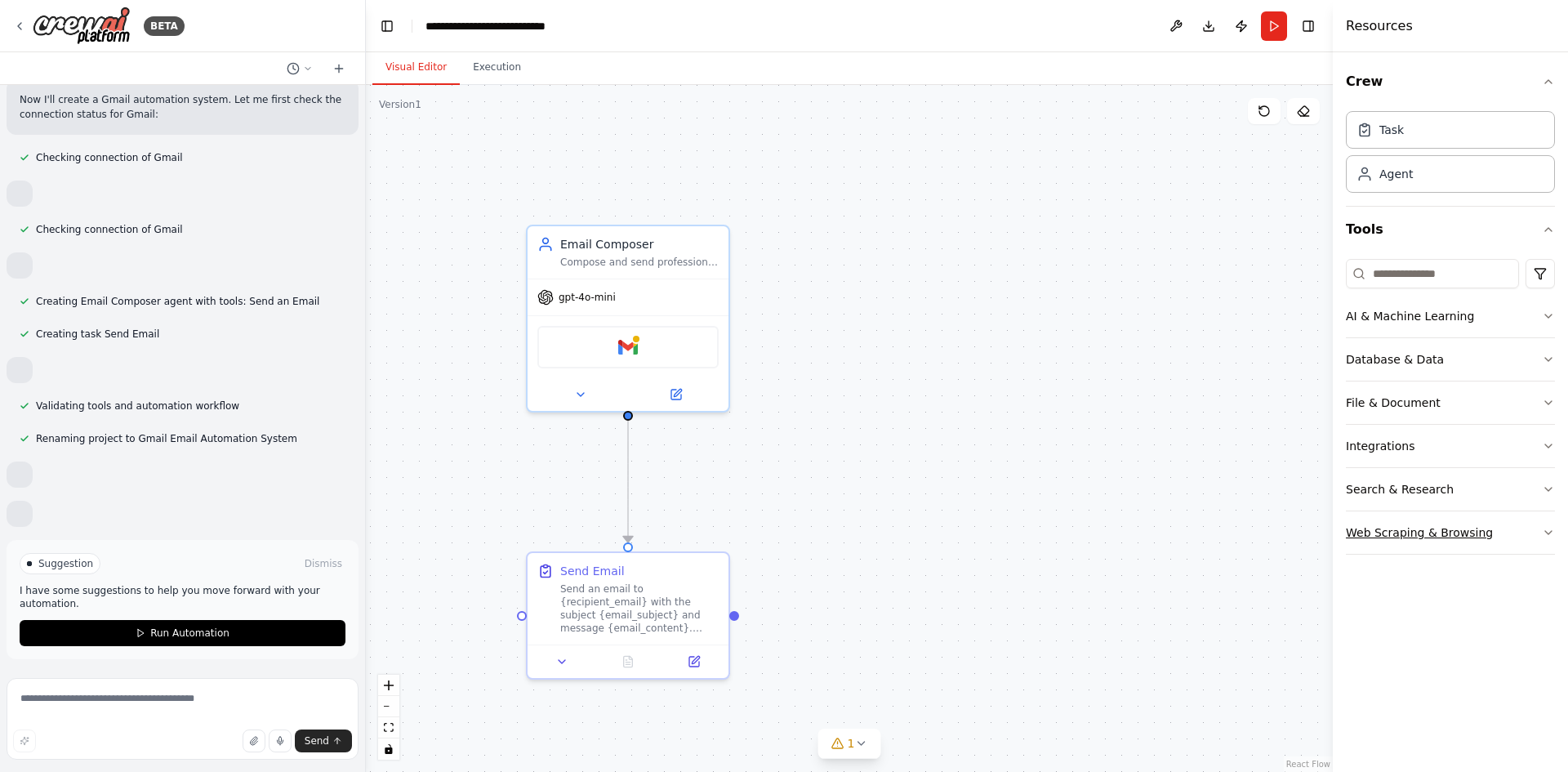
click at [1471, 527] on div "Web Scraping & Browsing" at bounding box center [1420, 532] width 147 height 16
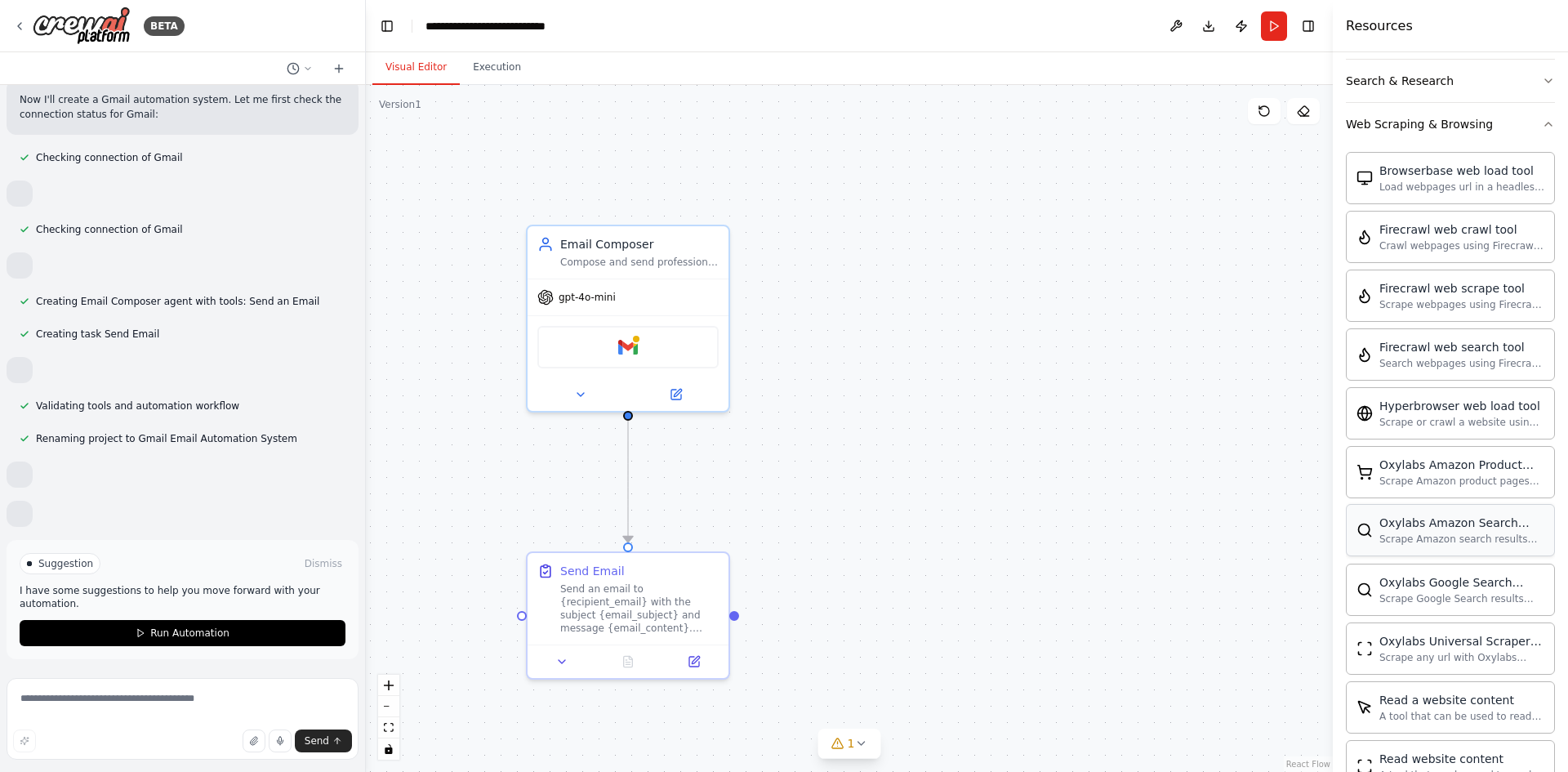
click at [1462, 517] on div "Oxylabs Amazon Search Scraper tool" at bounding box center [1461, 522] width 165 height 16
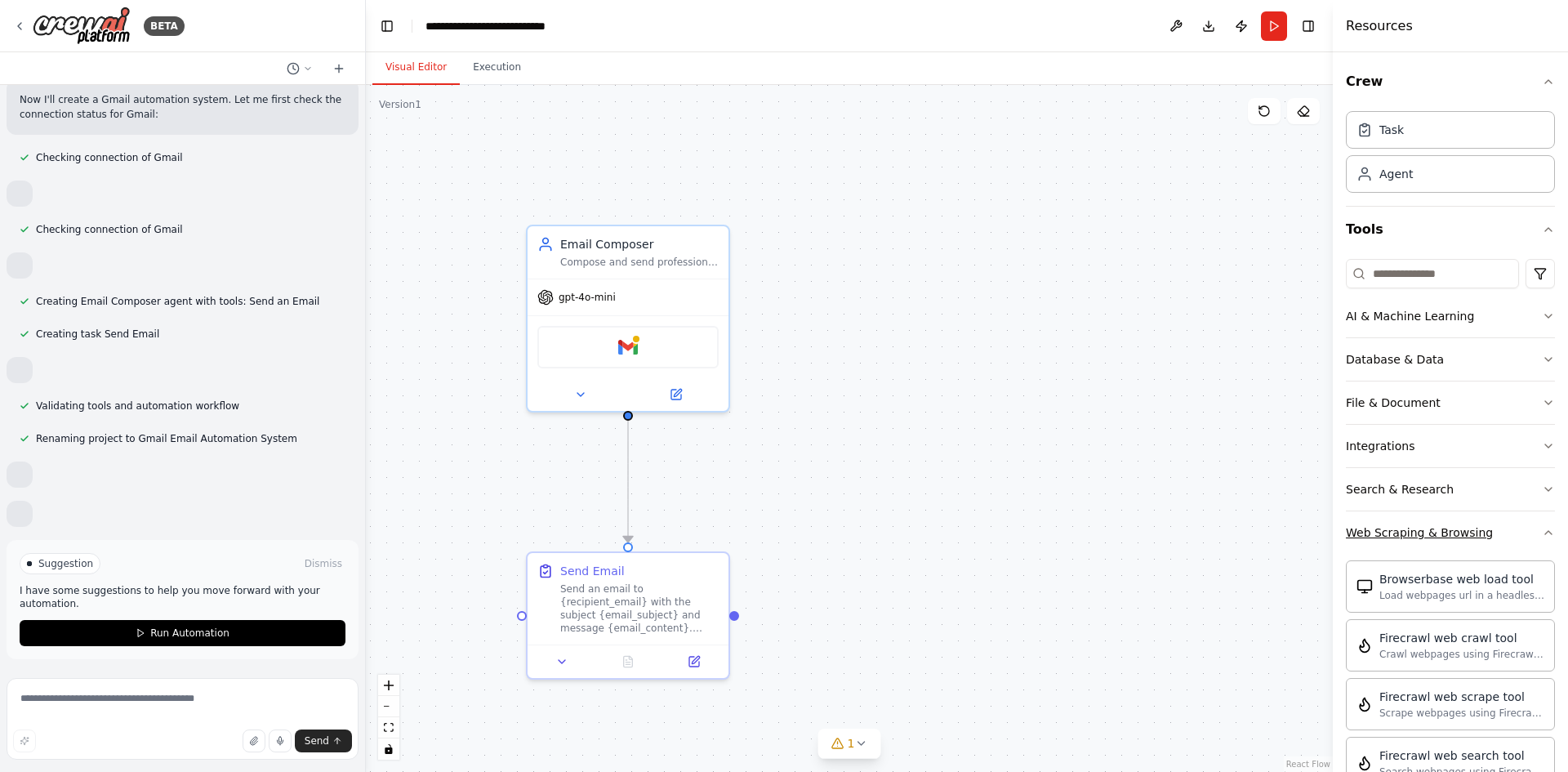
click at [1538, 522] on button "Web Scraping & Browsing" at bounding box center [1451, 532] width 209 height 42
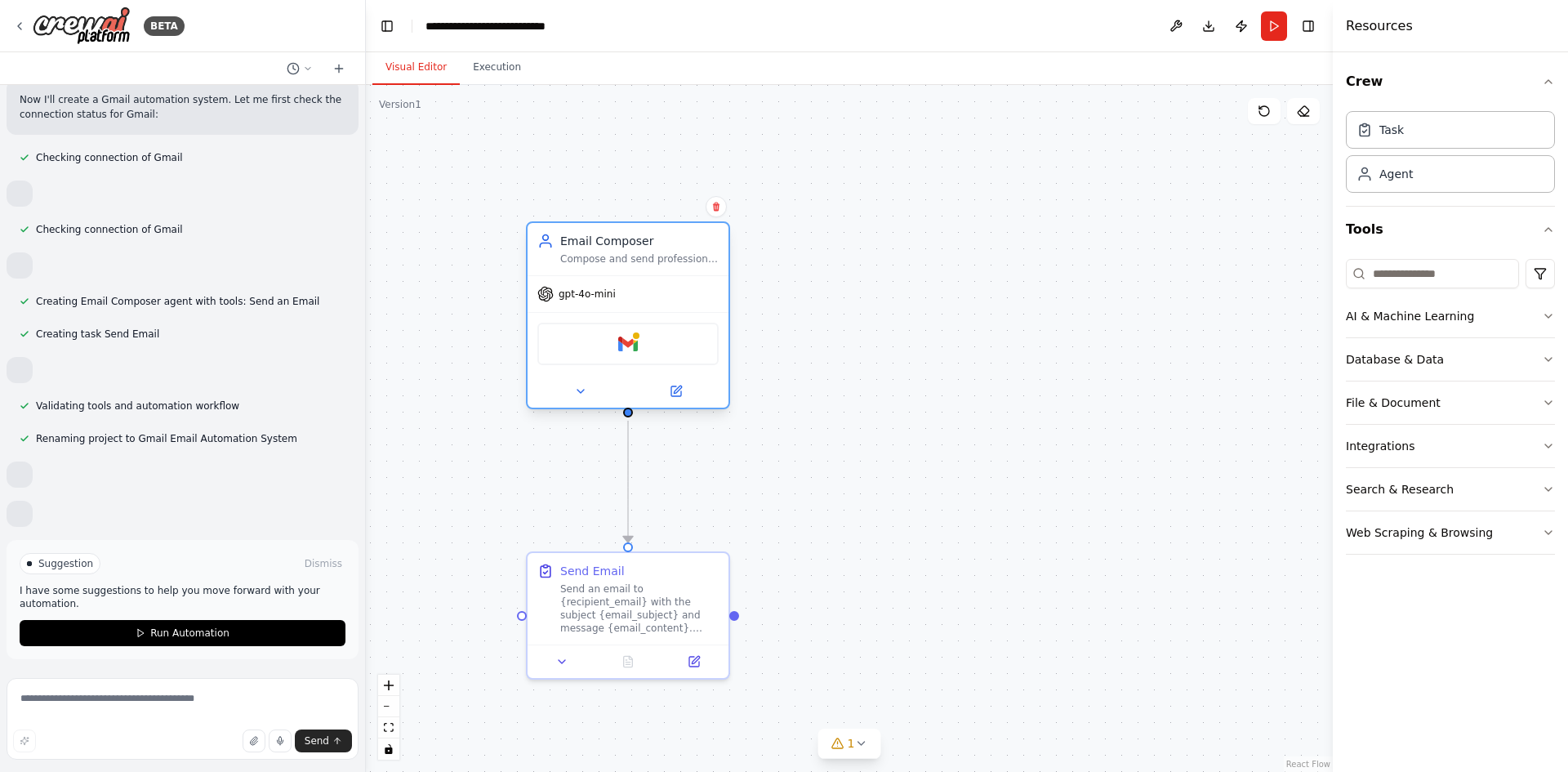
click at [627, 327] on div "Gmail" at bounding box center [628, 343] width 181 height 42
click at [651, 346] on div "Gmail" at bounding box center [628, 343] width 181 height 42
click at [616, 348] on div "Gmail" at bounding box center [628, 343] width 181 height 42
click at [635, 339] on div at bounding box center [636, 336] width 9 height 9
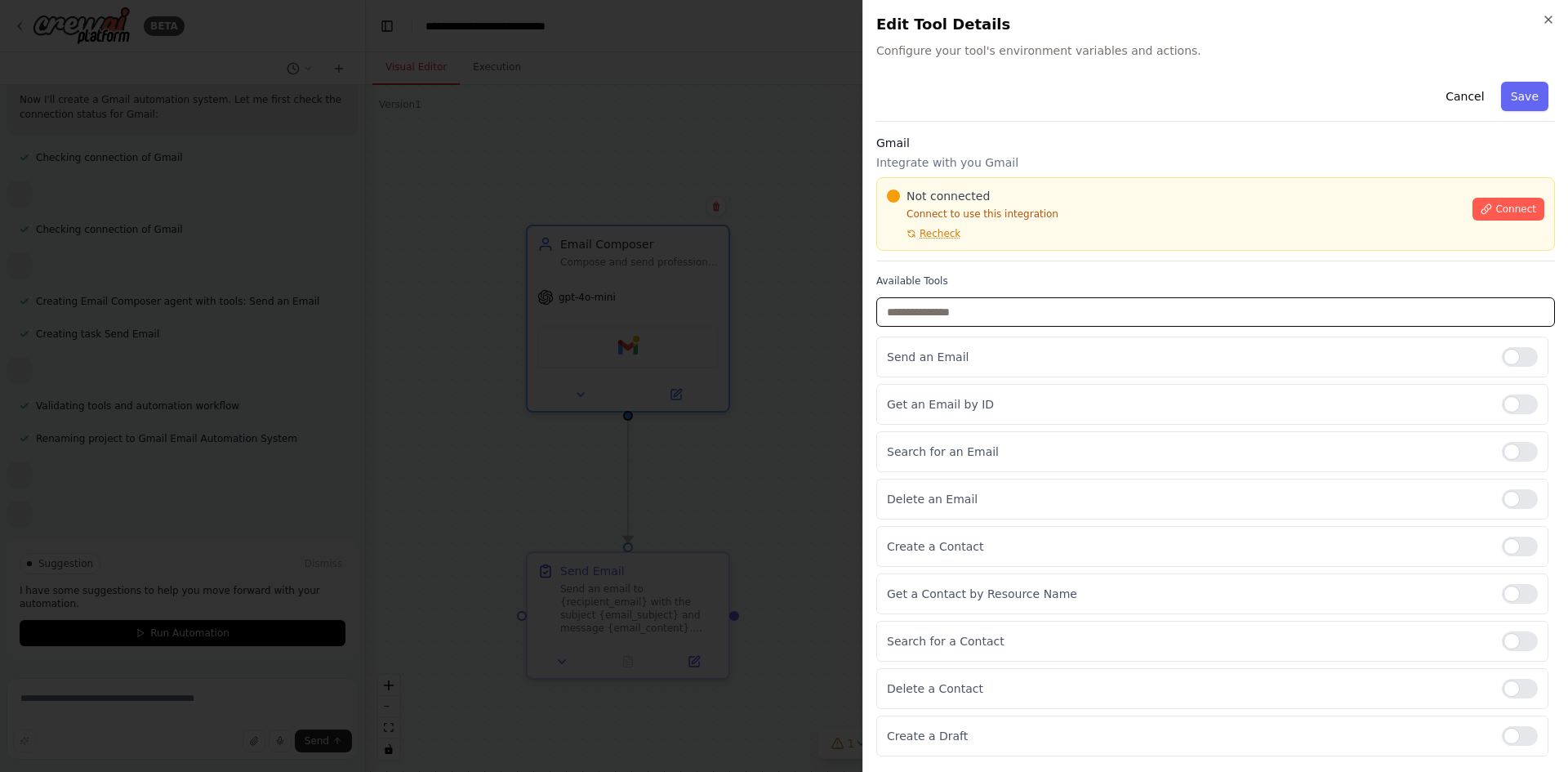
click at [956, 298] on input "text" at bounding box center [1216, 311] width 679 height 29
click at [1032, 278] on label "Available Tools" at bounding box center [1216, 281] width 679 height 13
click at [1550, 15] on icon "button" at bounding box center [1549, 20] width 13 height 13
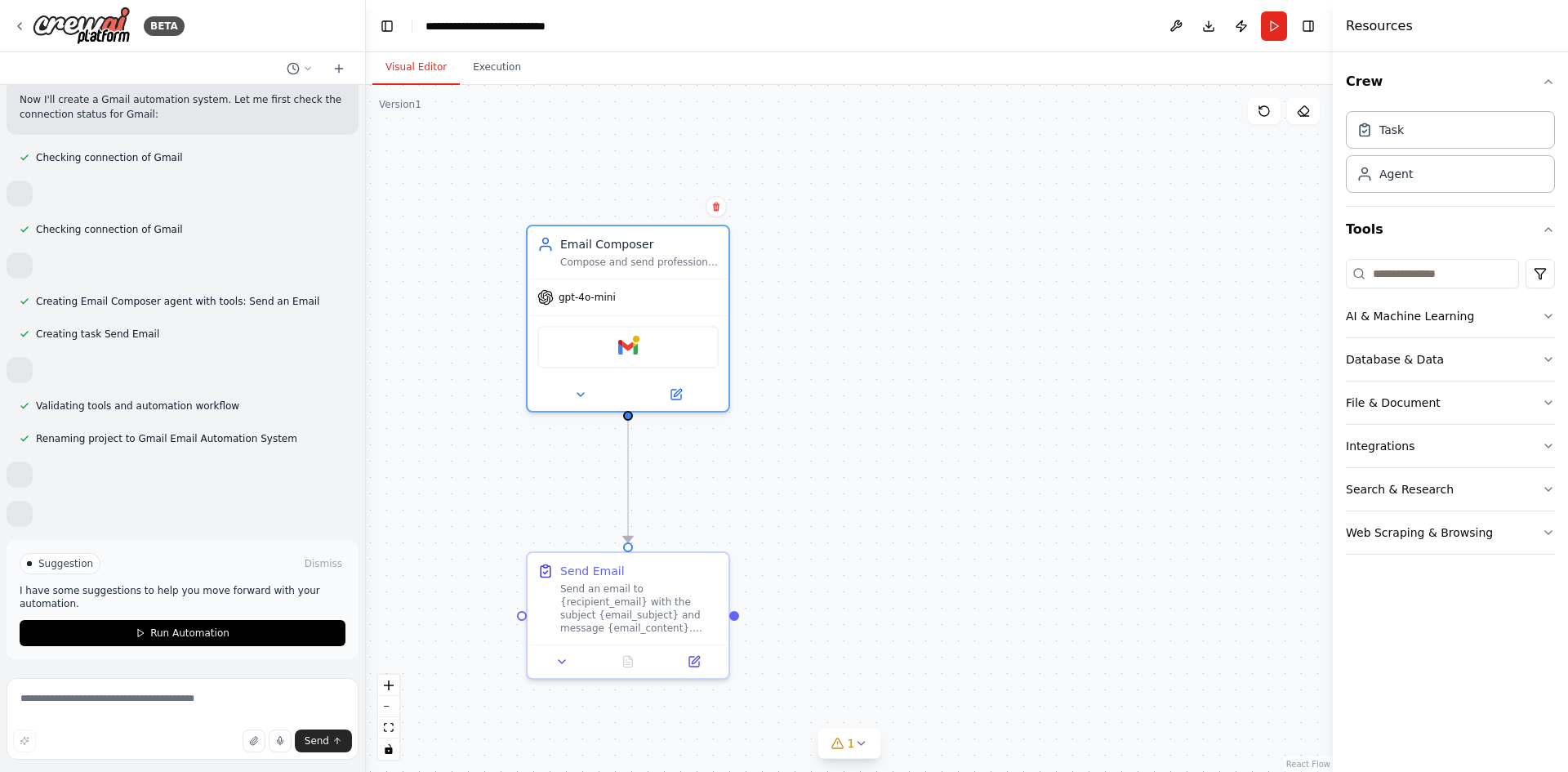
click at [822, 251] on div ".deletable-edge-delete-btn { width: 20px; height: 20px; border: 0px solid #ffff…" at bounding box center [850, 428] width 967 height 687
